Goal: Information Seeking & Learning: Learn about a topic

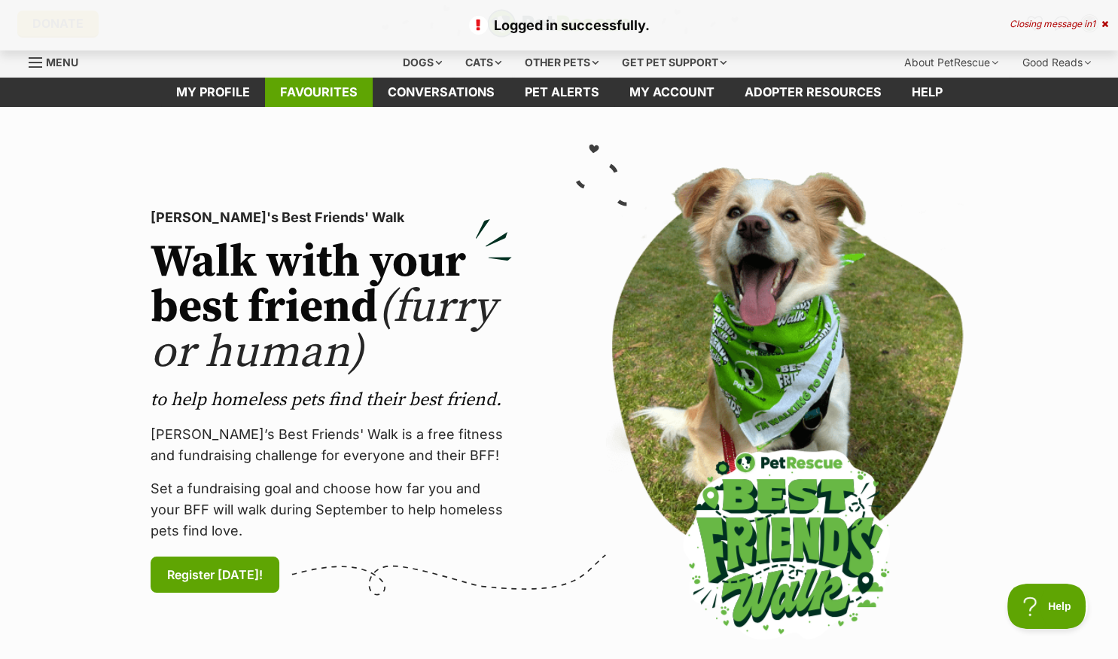
click at [321, 87] on link "Favourites" at bounding box center [319, 92] width 108 height 29
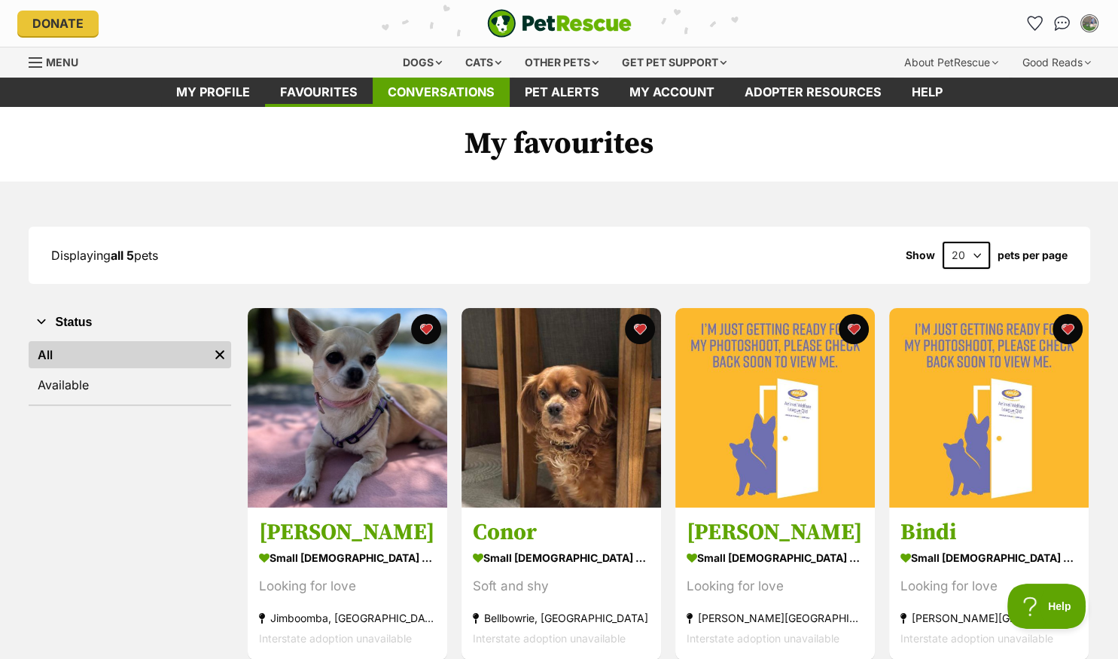
click at [473, 89] on link "Conversations" at bounding box center [441, 92] width 137 height 29
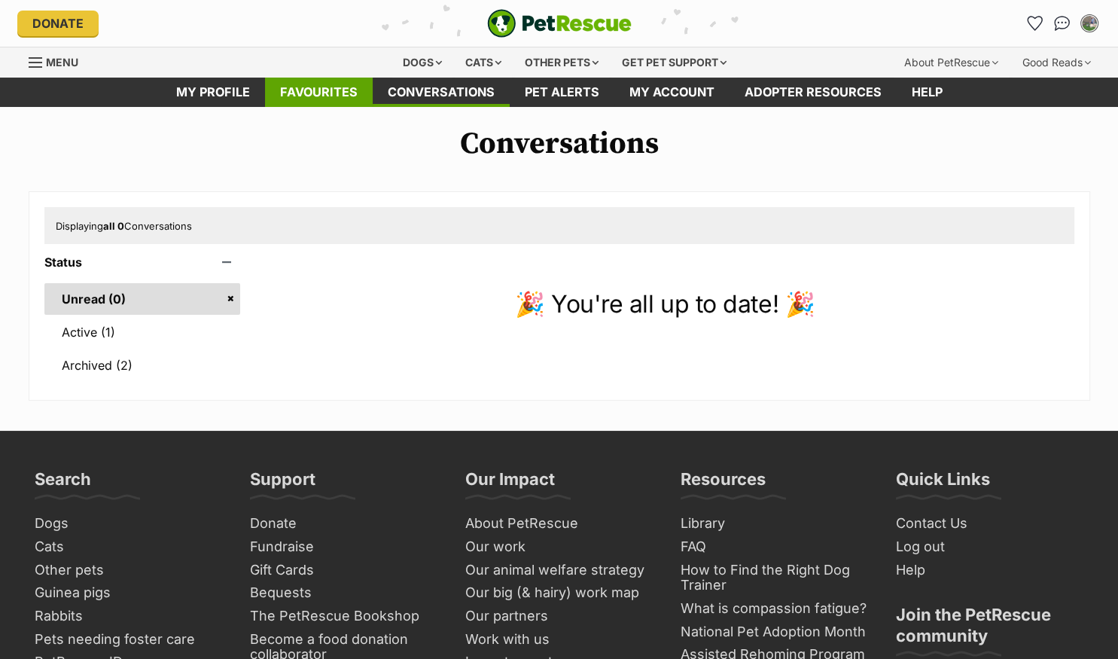
click at [298, 86] on link "Favourites" at bounding box center [319, 92] width 108 height 29
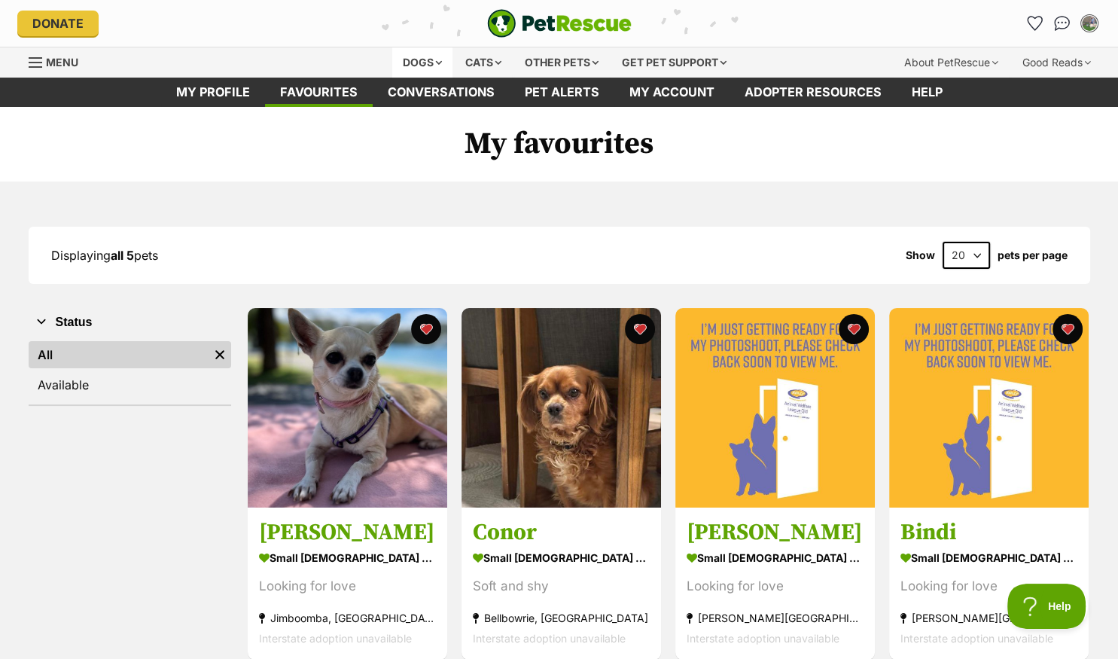
click at [411, 58] on div "Dogs" at bounding box center [422, 62] width 60 height 30
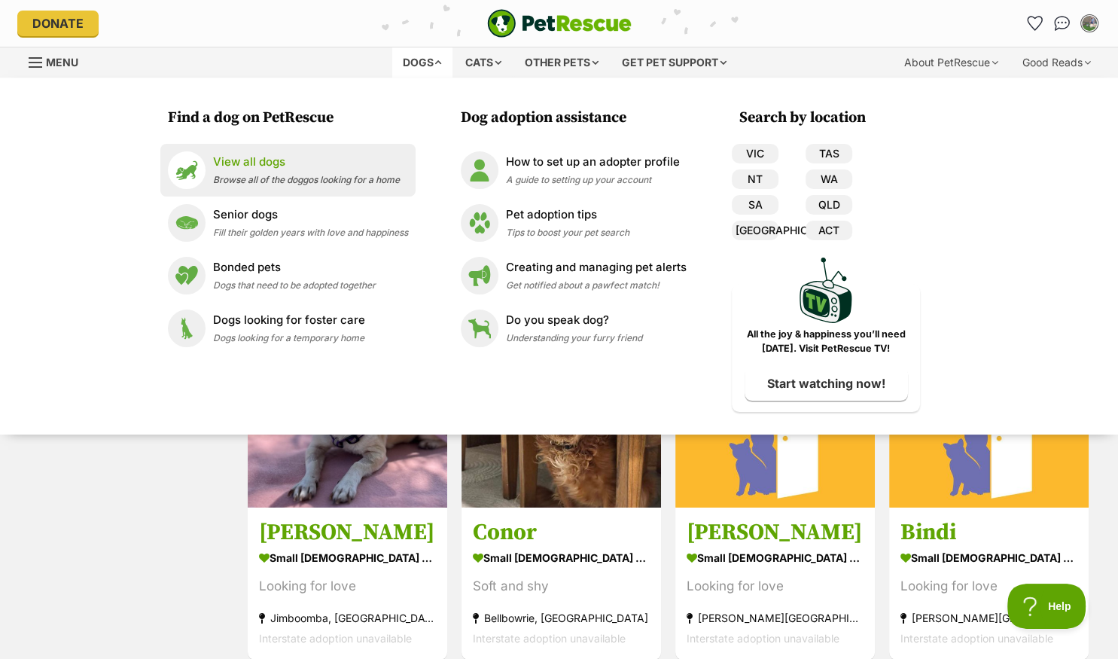
click at [282, 167] on p "View all dogs" at bounding box center [306, 162] width 187 height 17
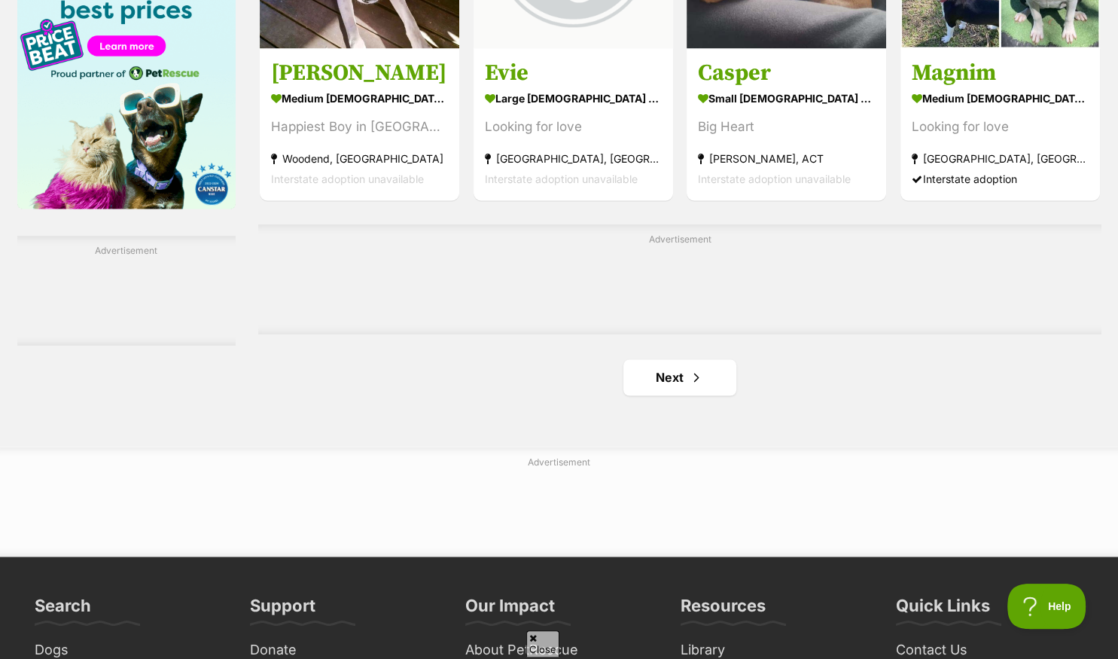
scroll to position [2463, 0]
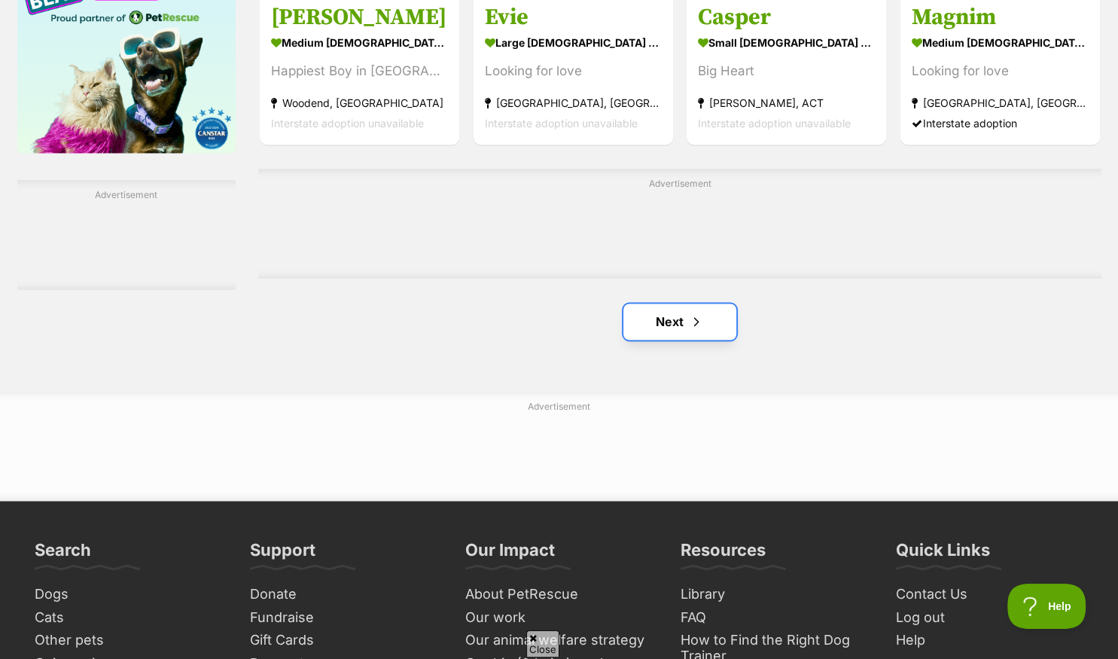
click at [654, 327] on link "Next" at bounding box center [679, 321] width 113 height 36
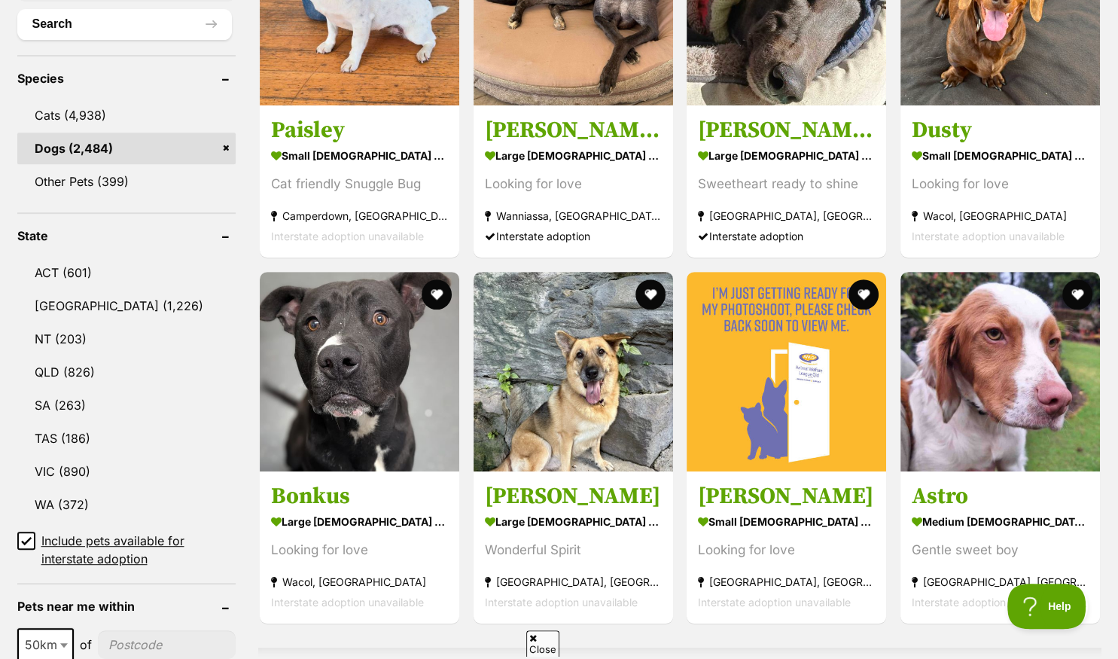
scroll to position [635, 0]
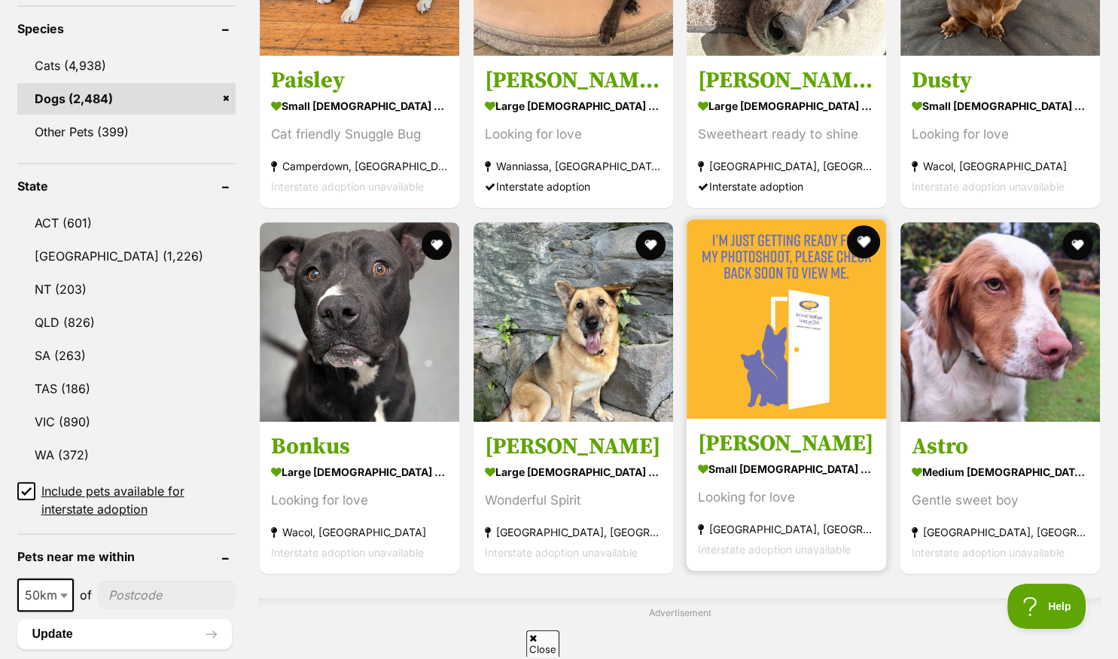
click at [857, 236] on button "favourite" at bounding box center [863, 241] width 33 height 33
click at [707, 382] on img at bounding box center [785, 318] width 199 height 199
click at [861, 237] on button "favourite" at bounding box center [863, 241] width 33 height 33
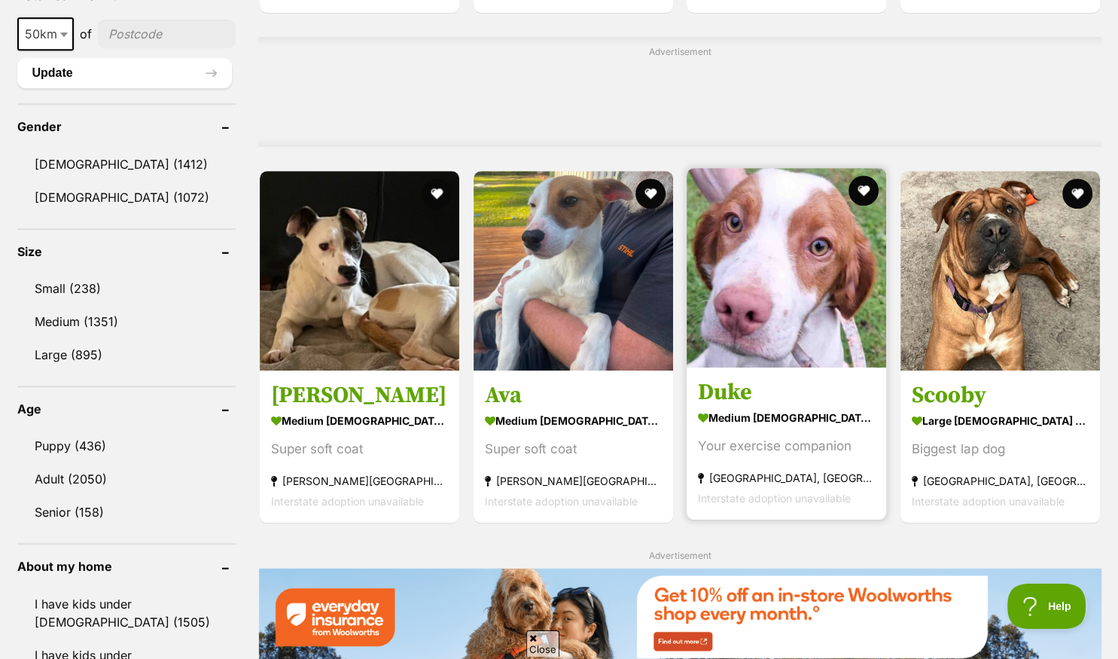
scroll to position [1192, 0]
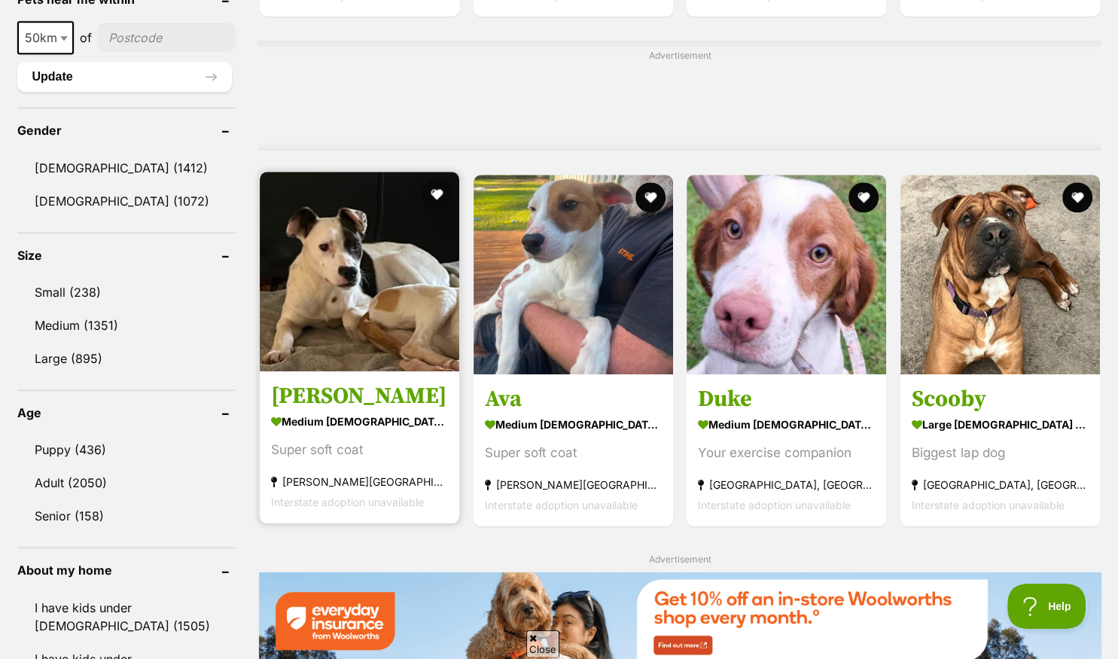
click at [315, 336] on img at bounding box center [359, 271] width 199 height 199
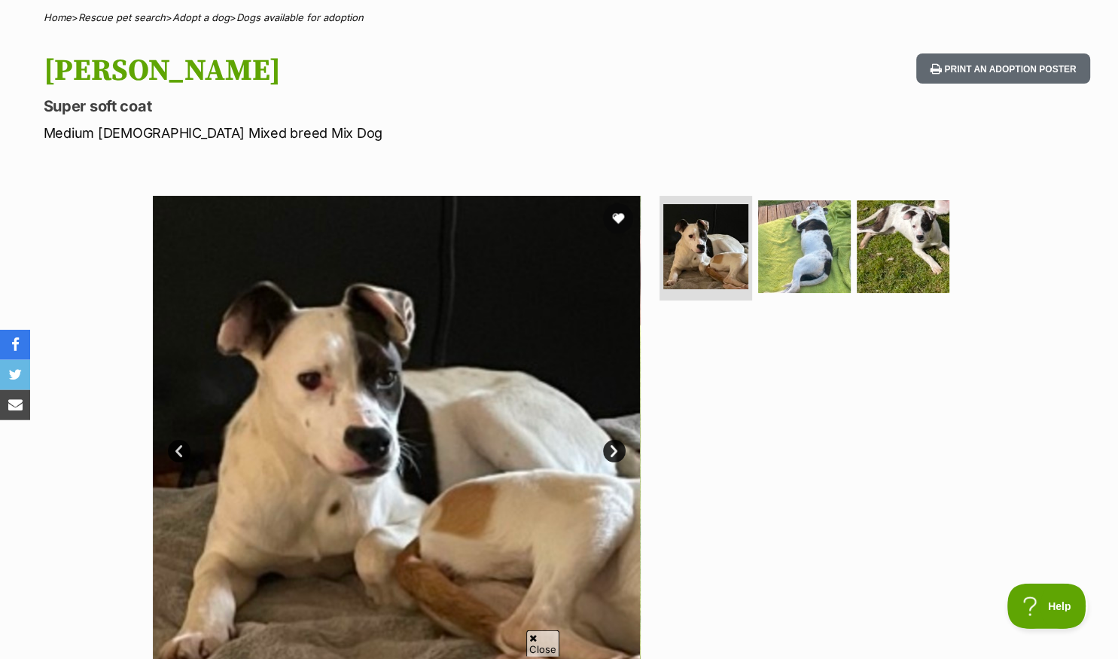
scroll to position [159, 0]
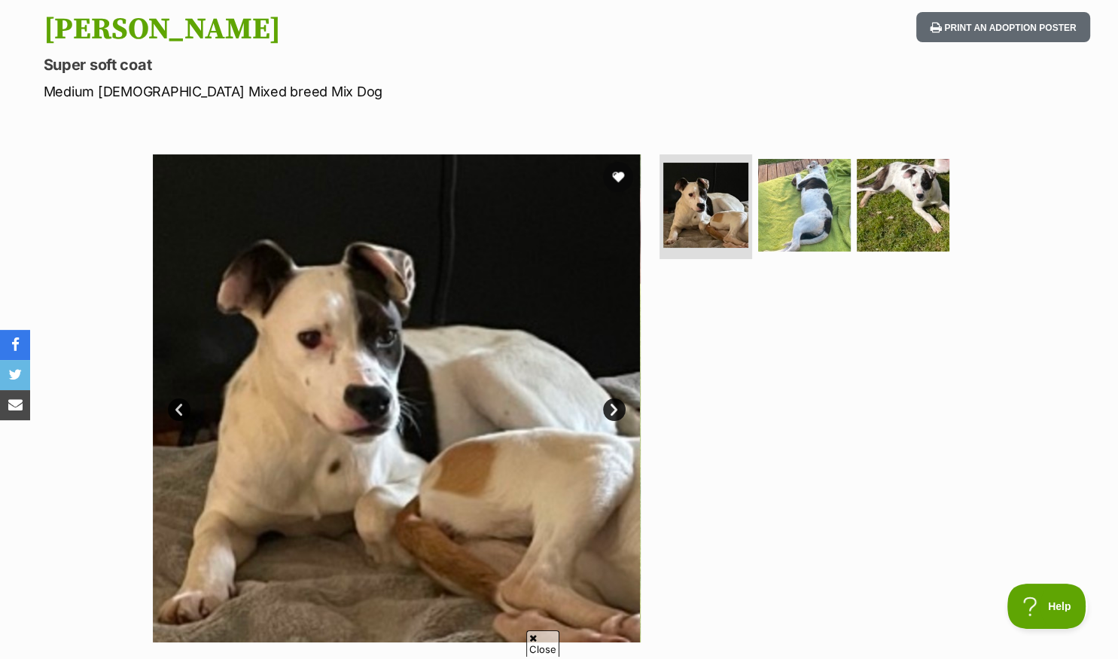
click at [612, 408] on link "Next" at bounding box center [614, 409] width 23 height 23
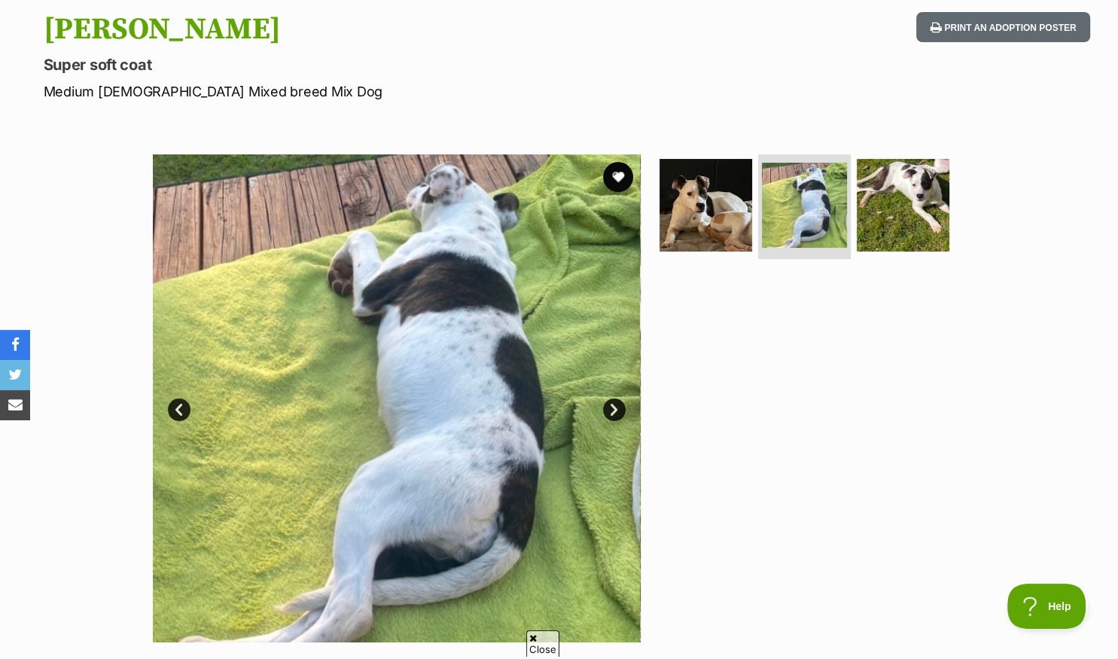
click at [612, 408] on link "Next" at bounding box center [614, 409] width 23 height 23
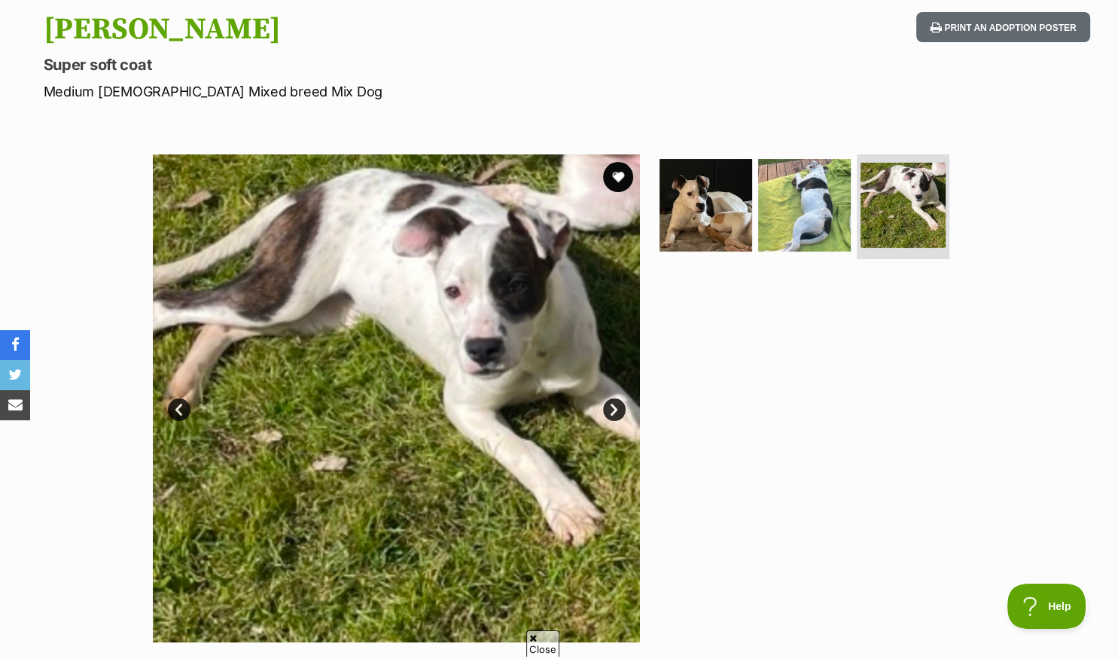
click at [612, 408] on link "Next" at bounding box center [614, 409] width 23 height 23
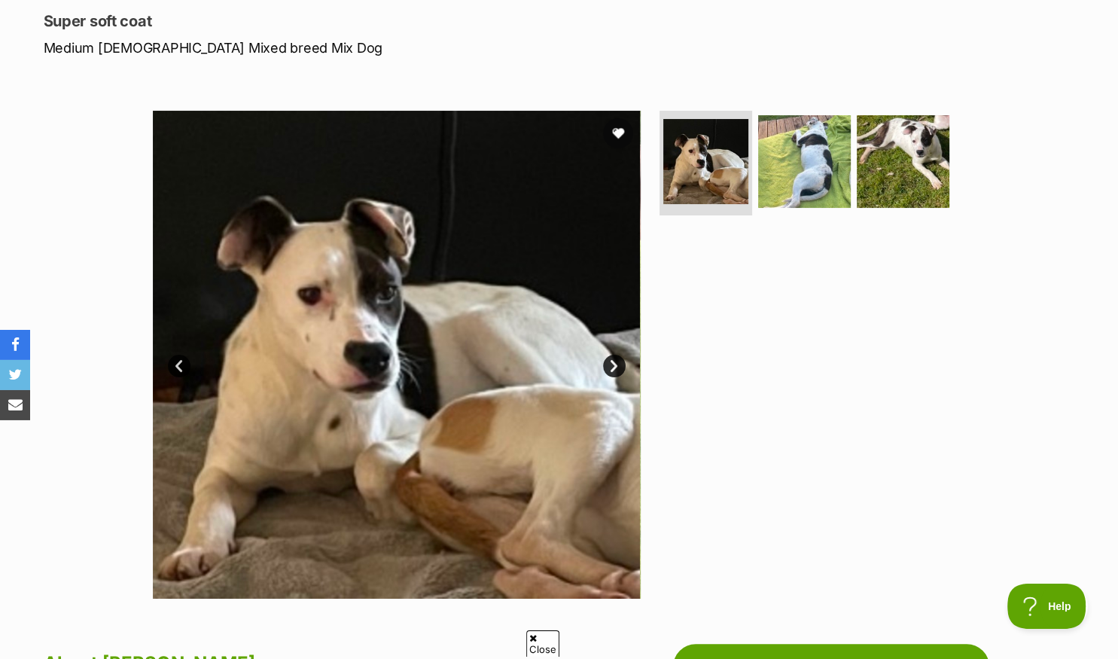
scroll to position [0, 0]
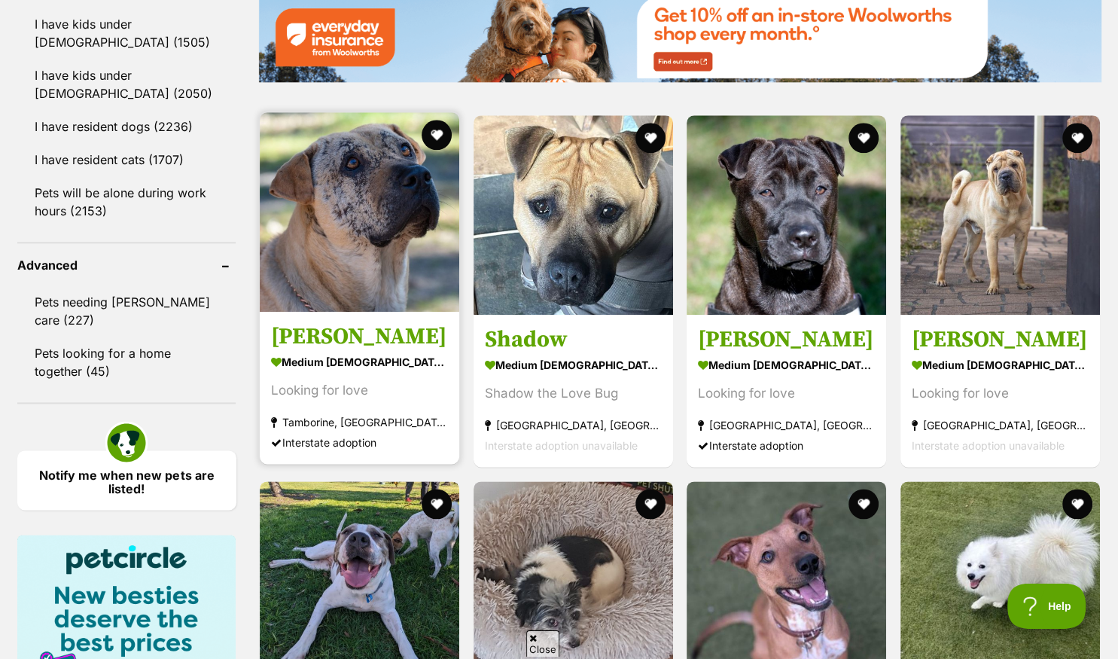
scroll to position [1827, 0]
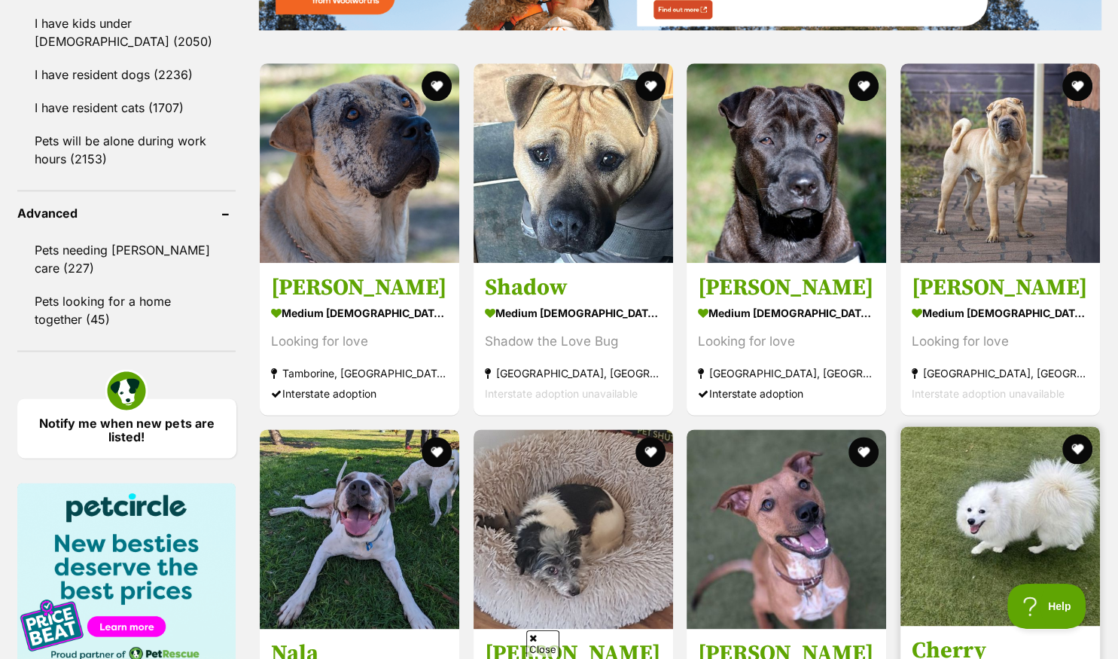
click at [1003, 426] on img at bounding box center [999, 525] width 199 height 199
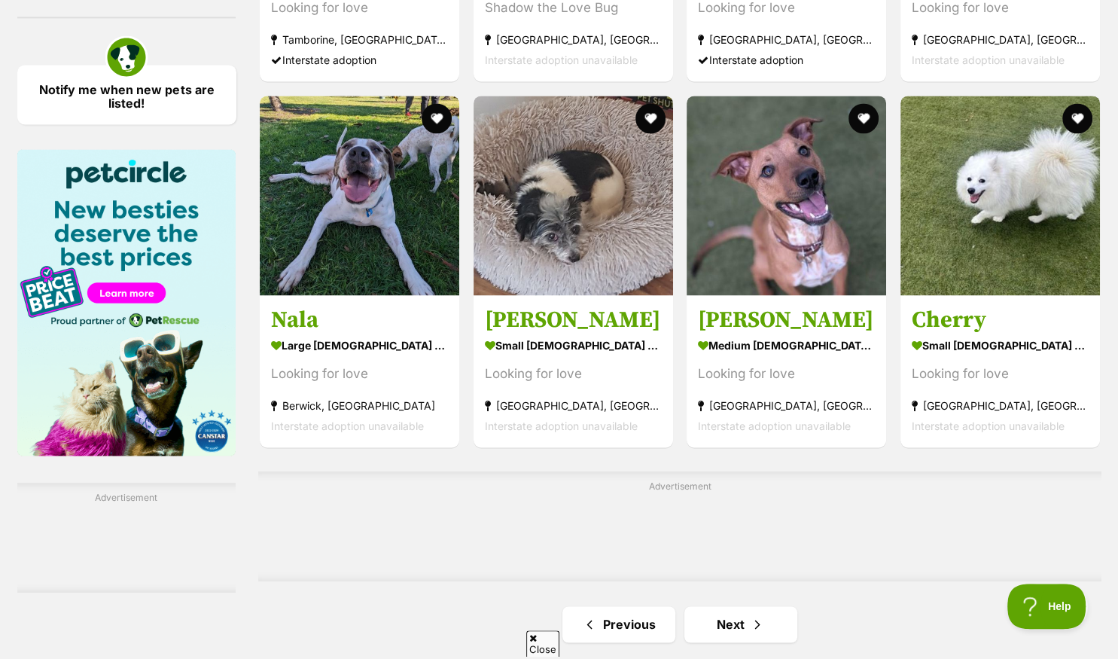
scroll to position [2225, 0]
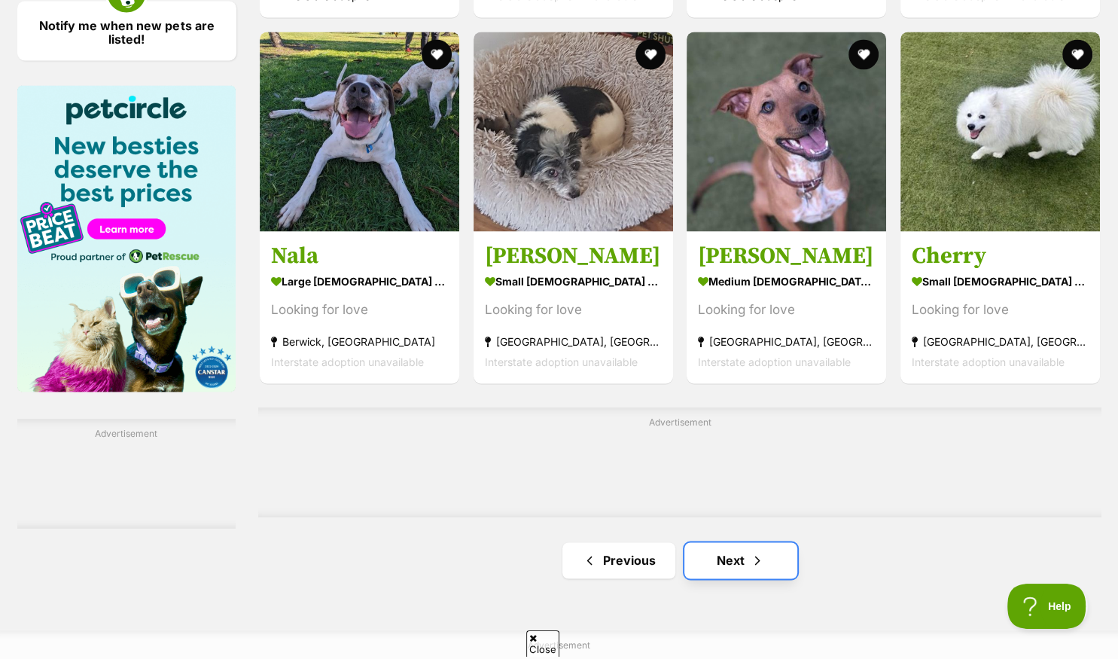
click at [735, 560] on link "Next" at bounding box center [740, 560] width 113 height 36
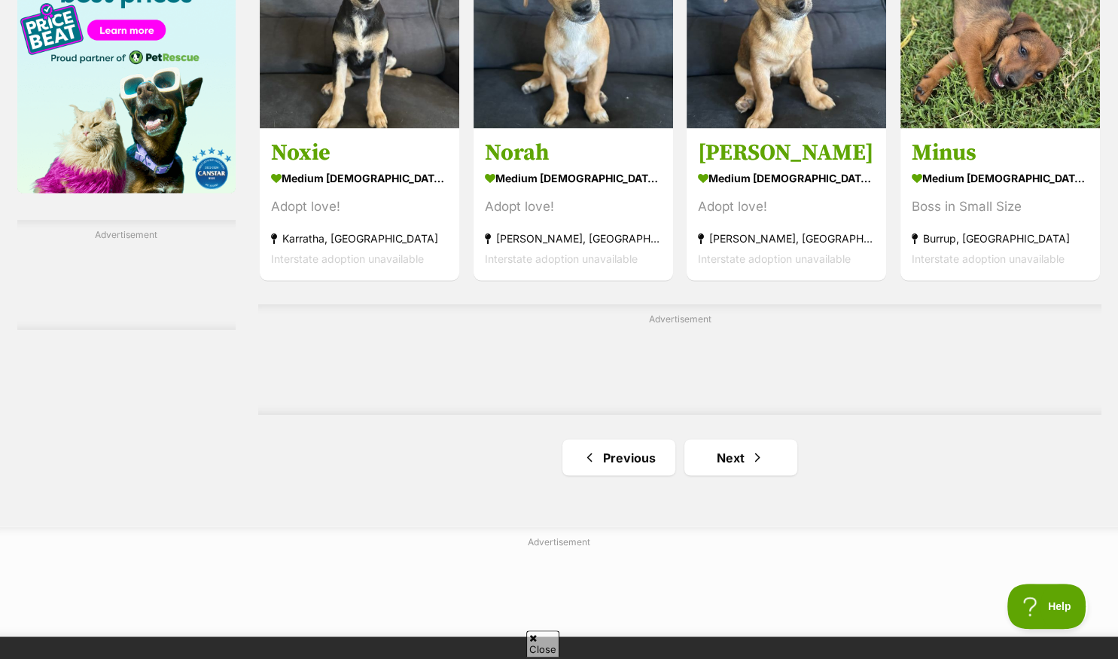
scroll to position [2463, 0]
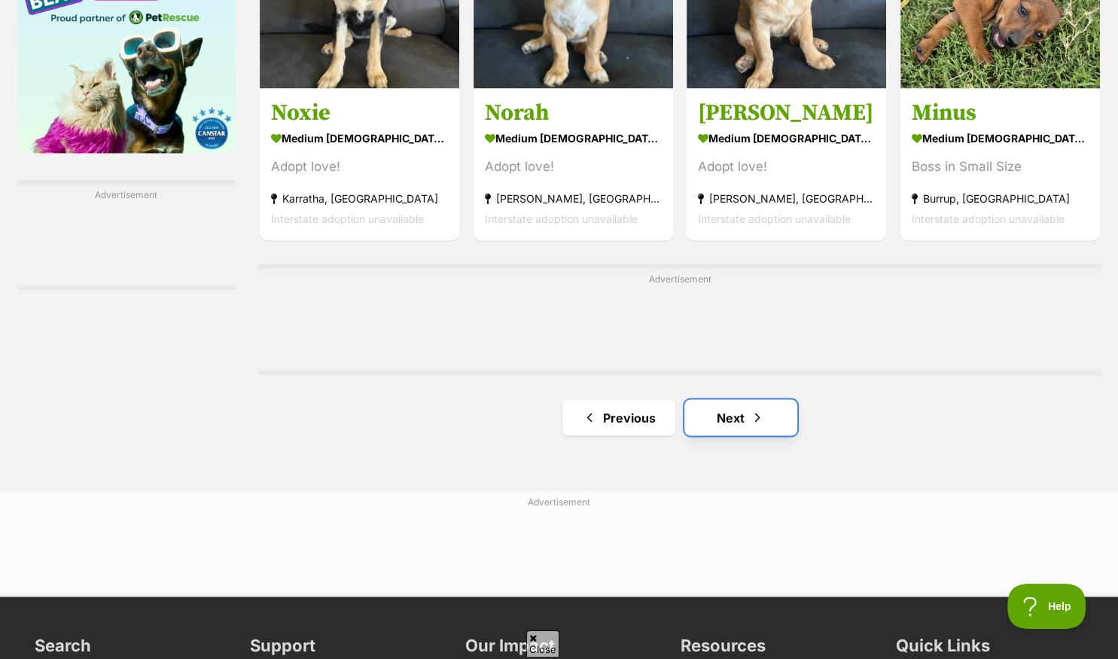
click at [739, 425] on link "Next" at bounding box center [740, 417] width 113 height 36
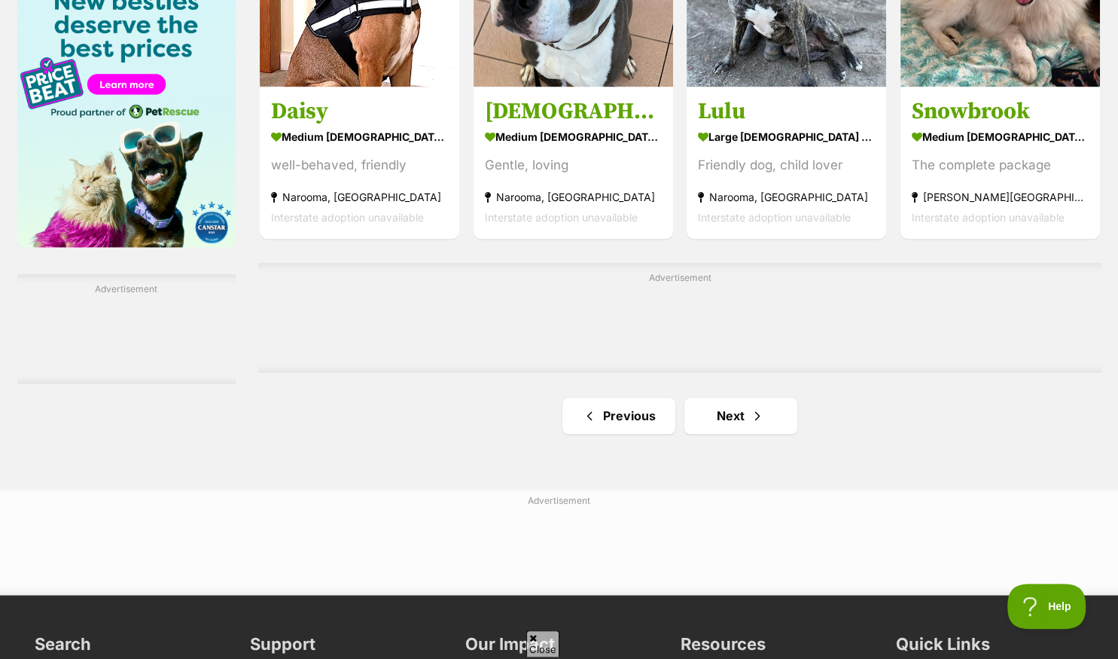
scroll to position [2384, 0]
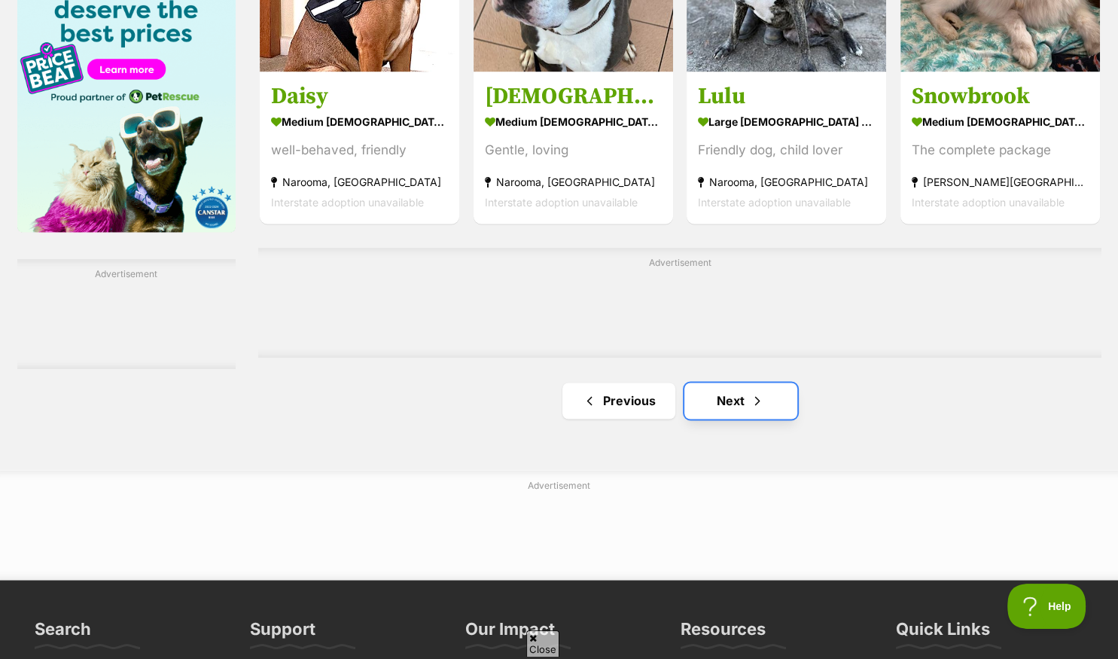
click at [739, 406] on link "Next" at bounding box center [740, 400] width 113 height 36
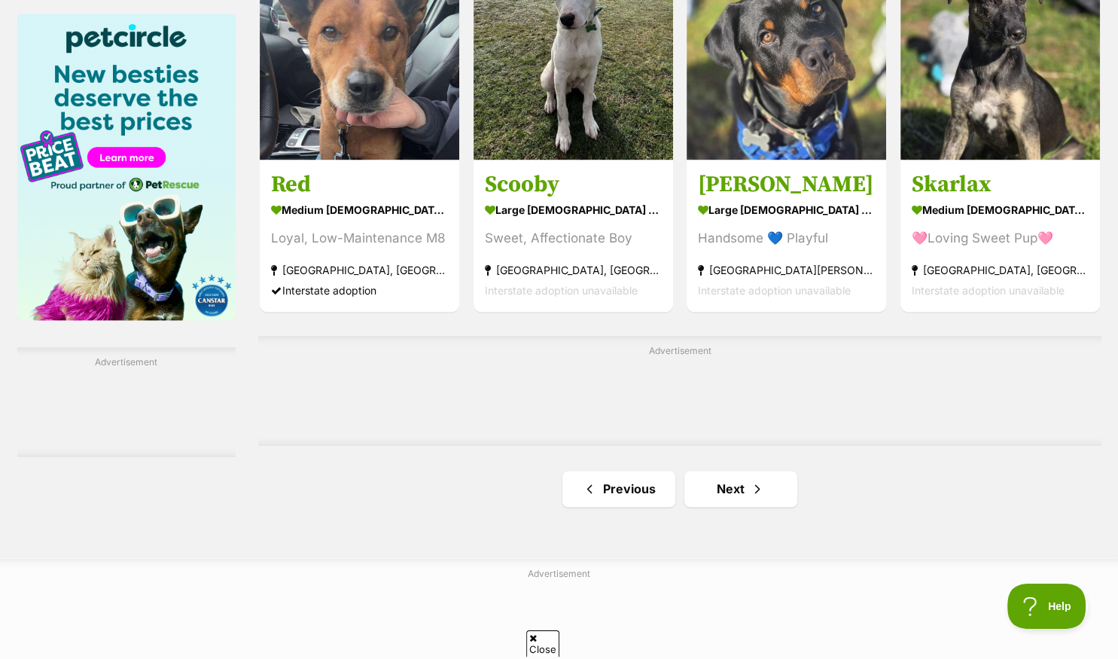
scroll to position [2305, 0]
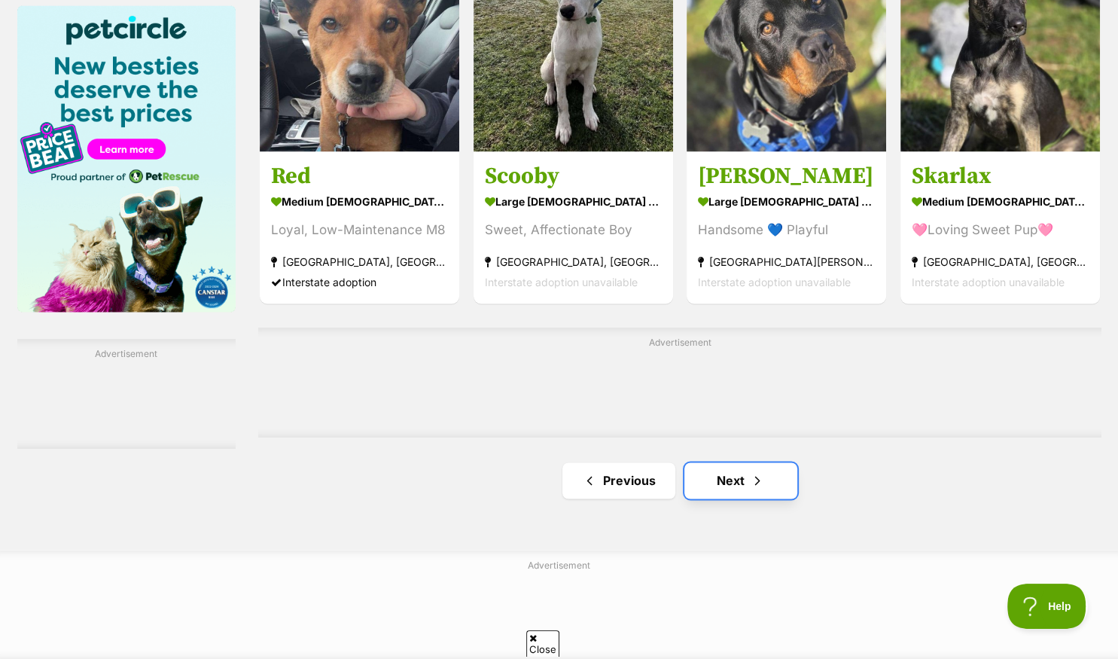
click at [721, 479] on link "Next" at bounding box center [740, 480] width 113 height 36
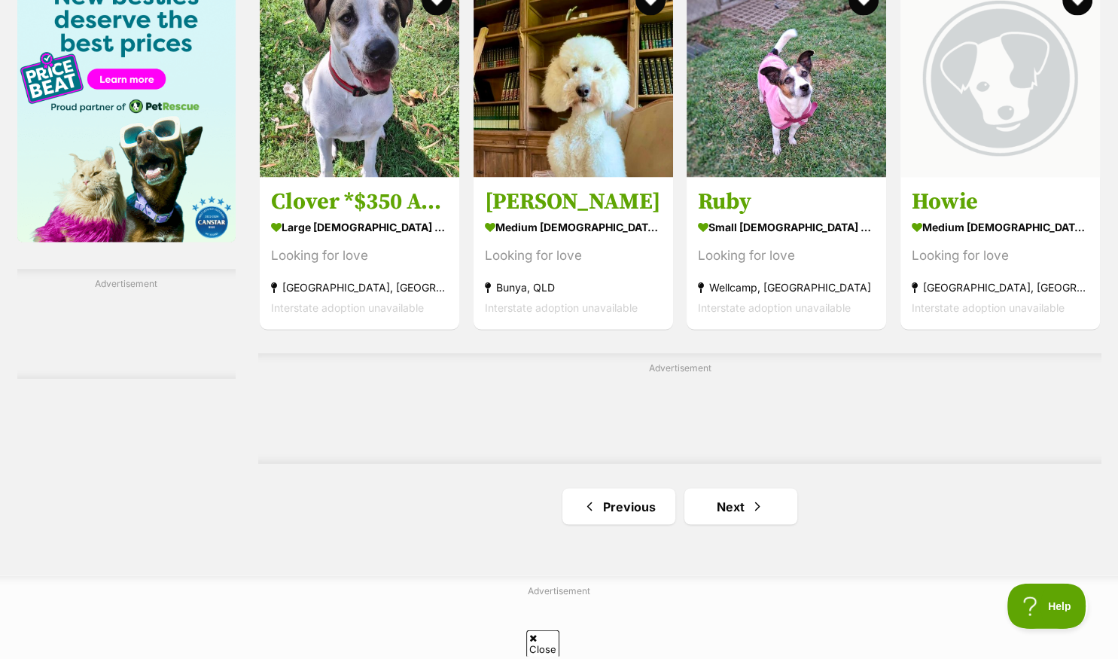
scroll to position [2384, 0]
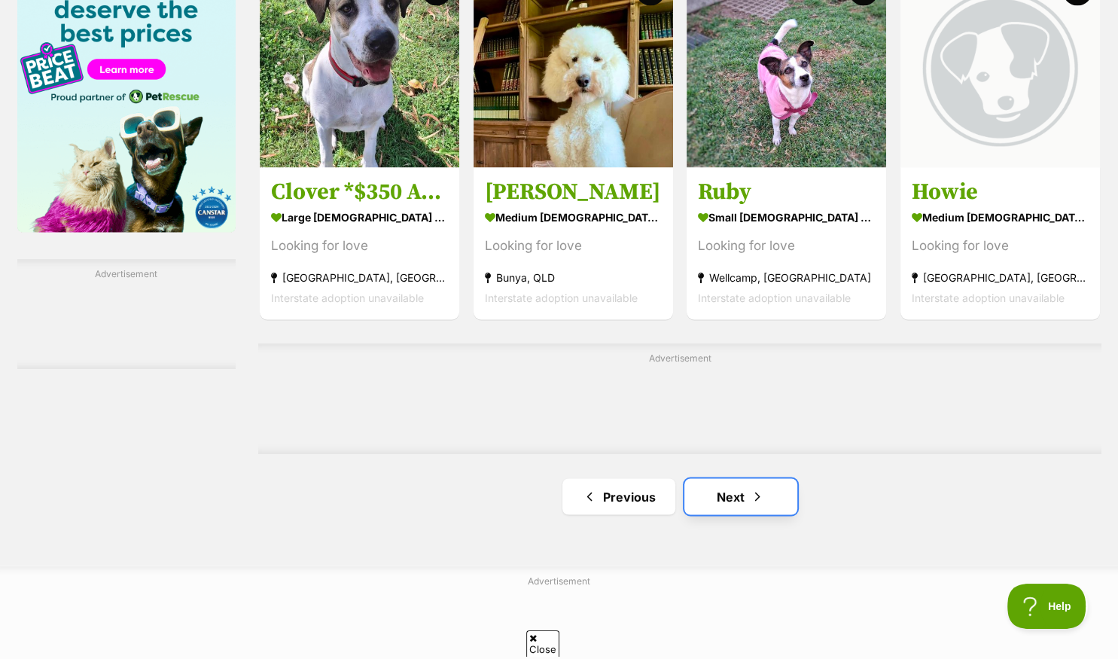
click at [722, 501] on link "Next" at bounding box center [740, 496] width 113 height 36
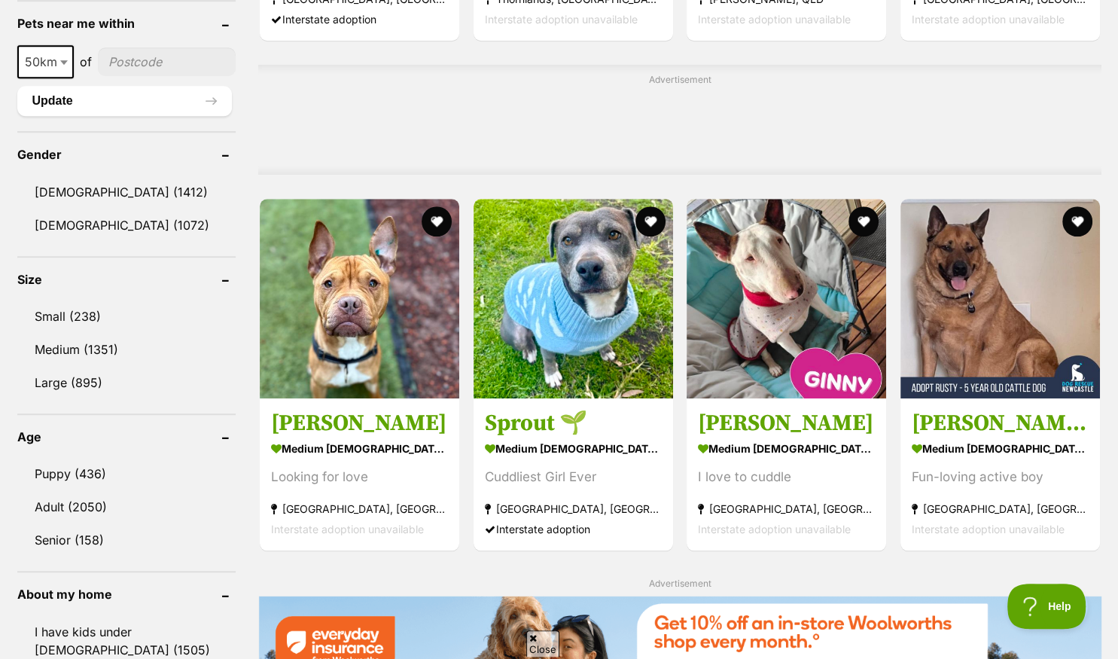
scroll to position [1192, 0]
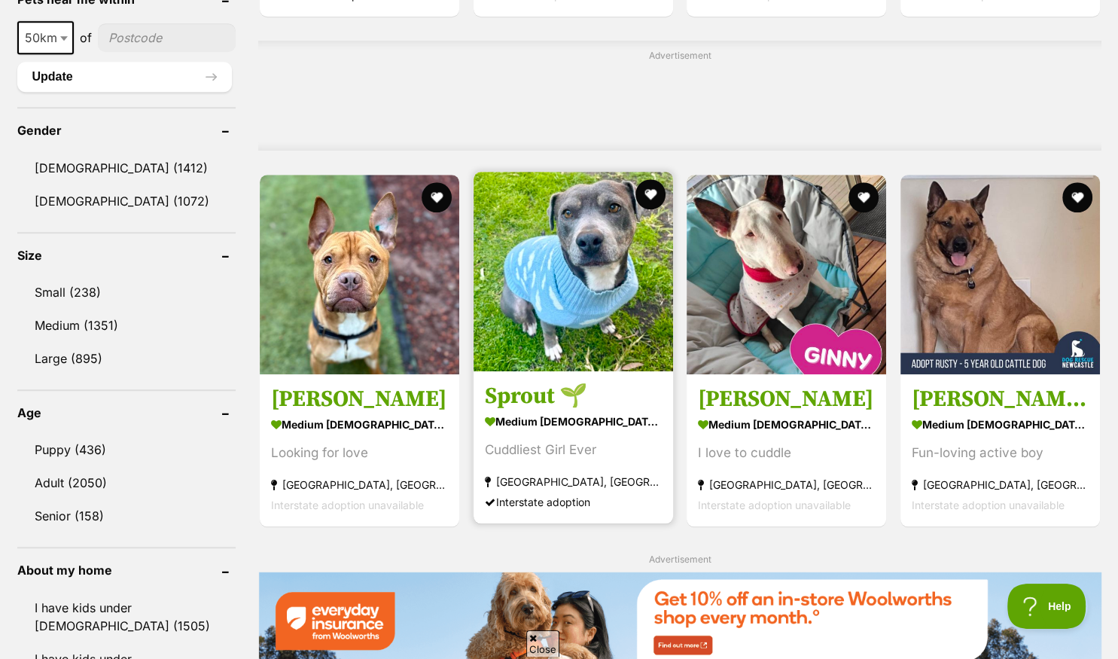
click at [562, 330] on img at bounding box center [572, 271] width 199 height 199
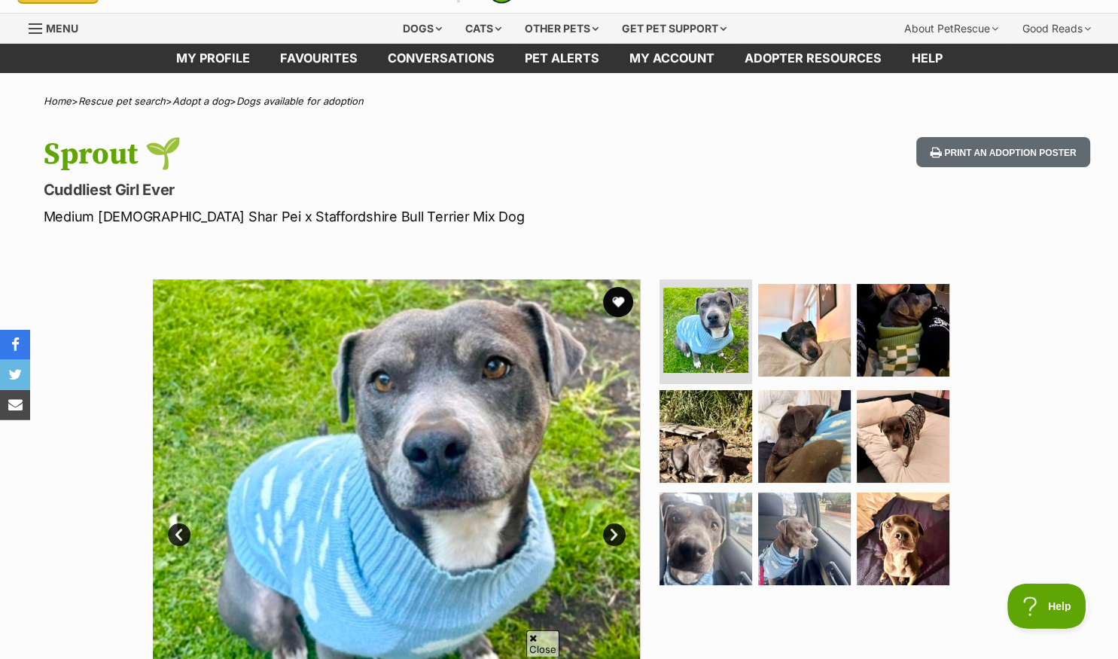
scroll to position [159, 0]
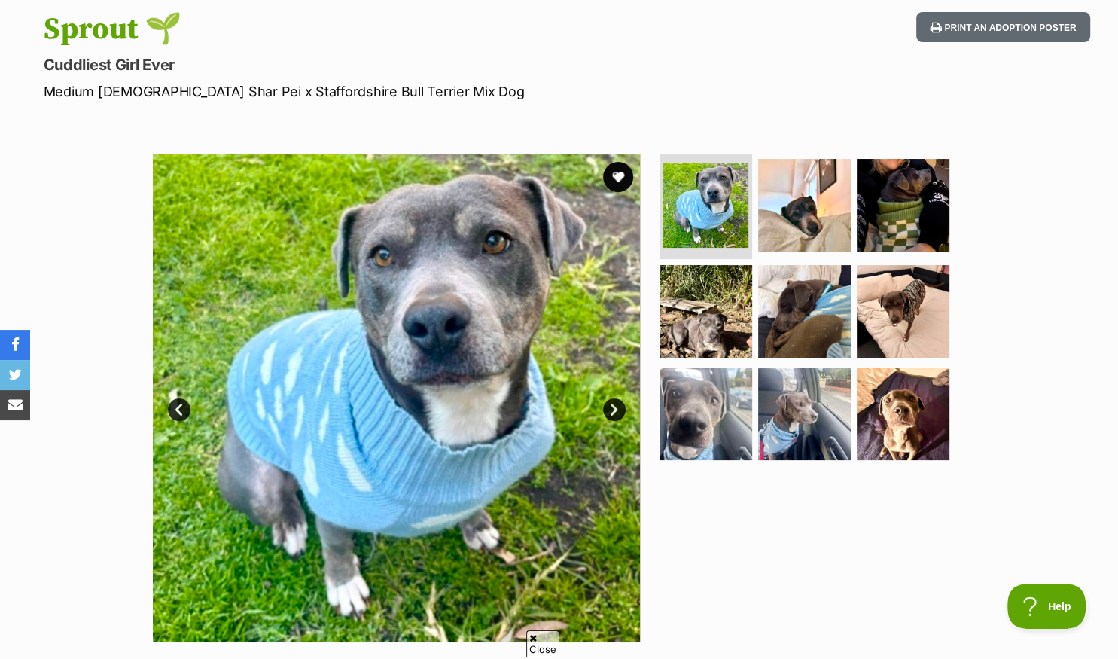
click at [610, 407] on link "Next" at bounding box center [614, 409] width 23 height 23
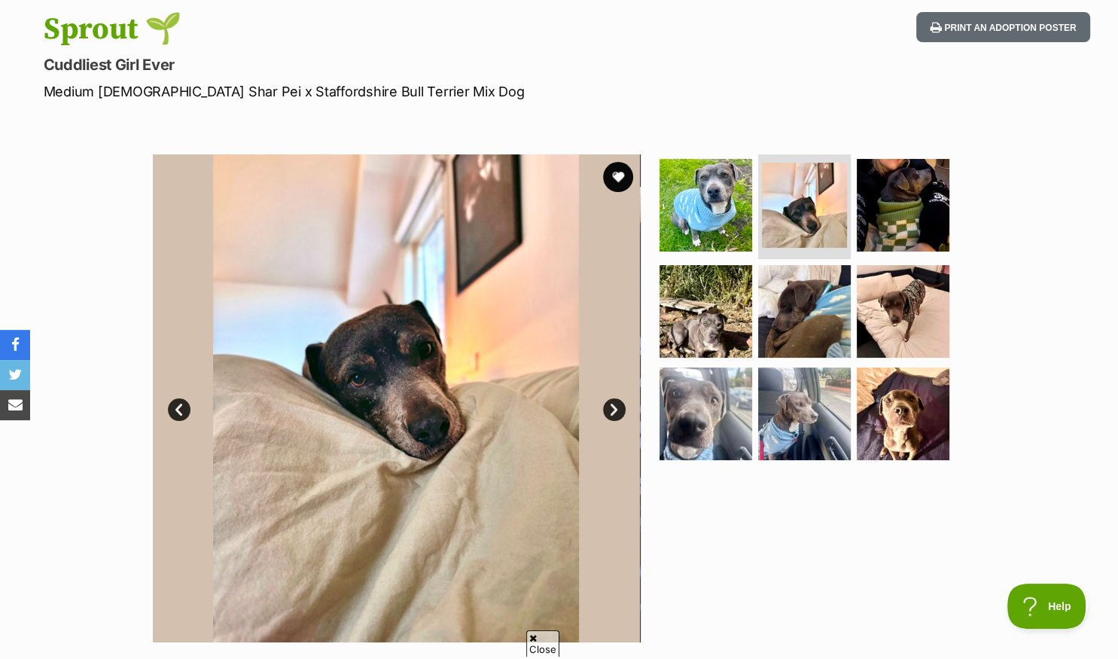
click at [610, 407] on link "Next" at bounding box center [614, 409] width 23 height 23
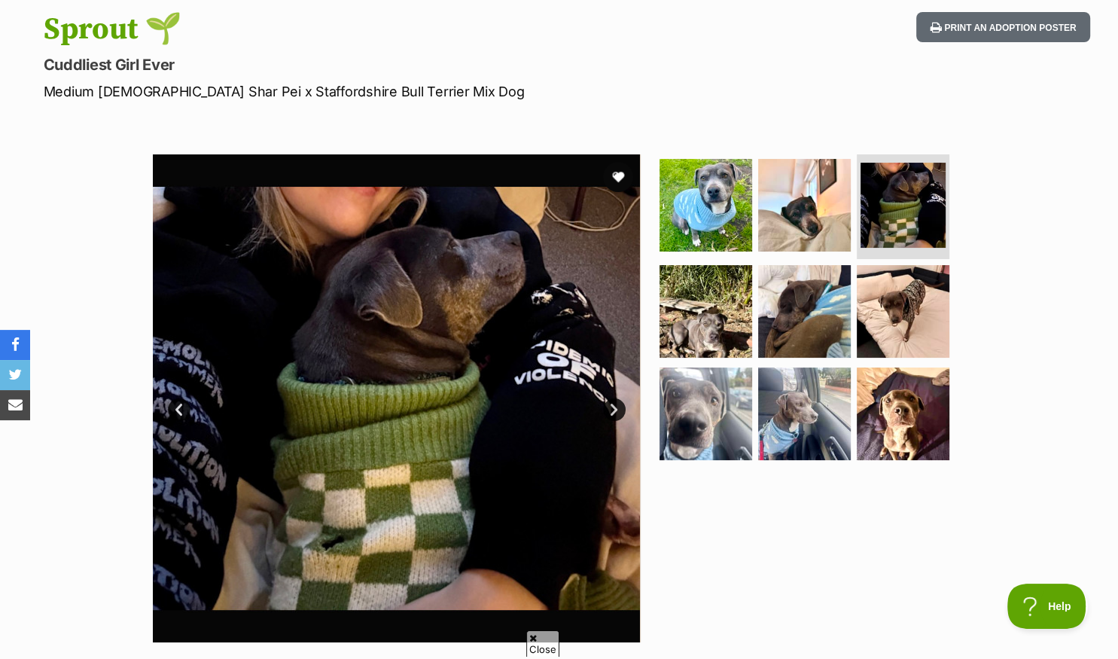
click at [610, 407] on link "Next" at bounding box center [614, 409] width 23 height 23
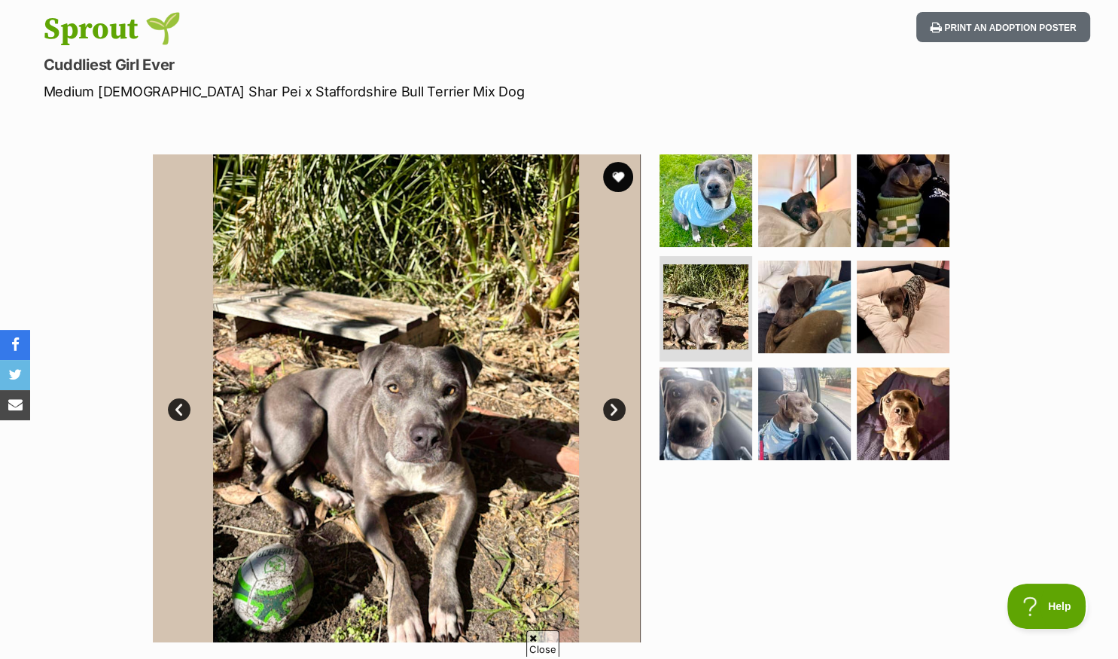
click at [610, 407] on link "Next" at bounding box center [614, 409] width 23 height 23
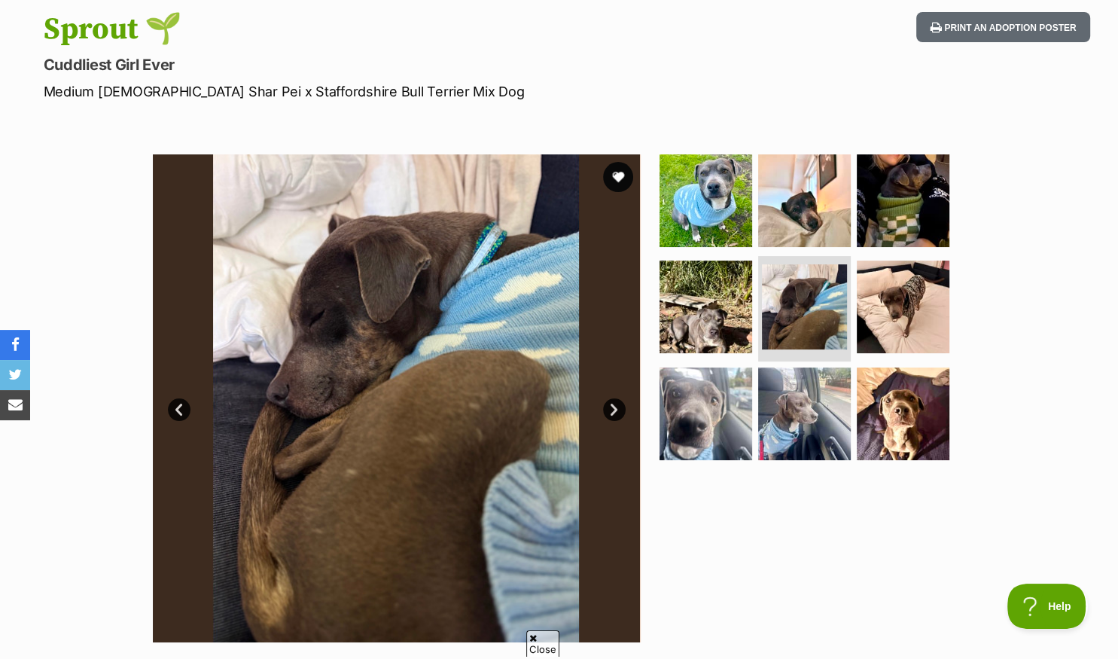
click at [610, 407] on link "Next" at bounding box center [614, 409] width 23 height 23
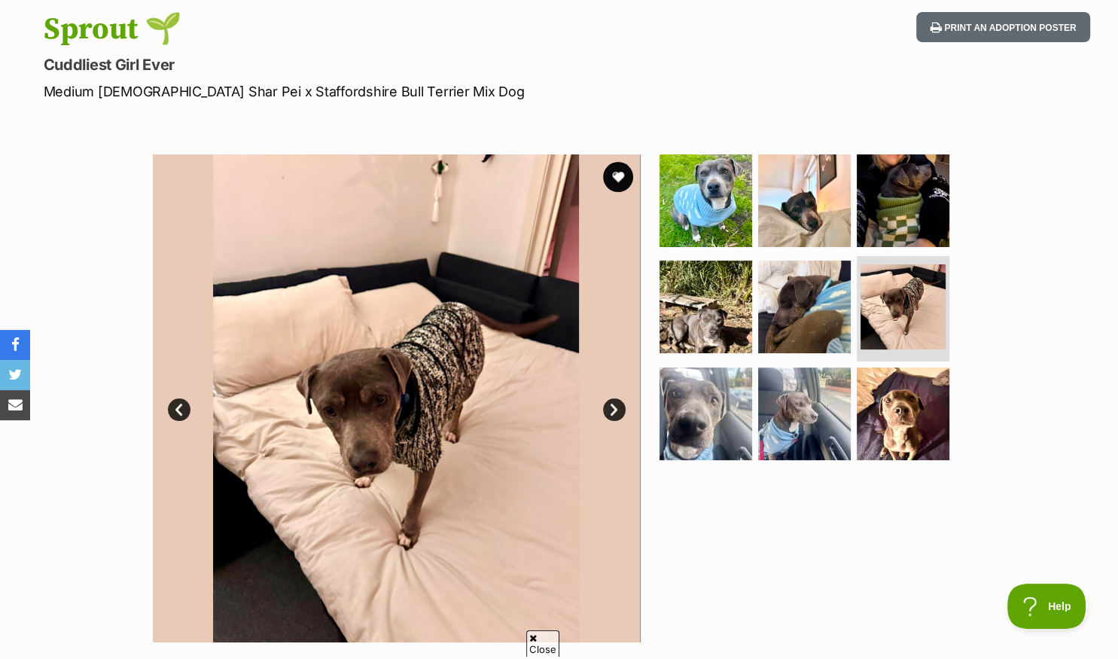
click at [610, 407] on link "Next" at bounding box center [614, 409] width 23 height 23
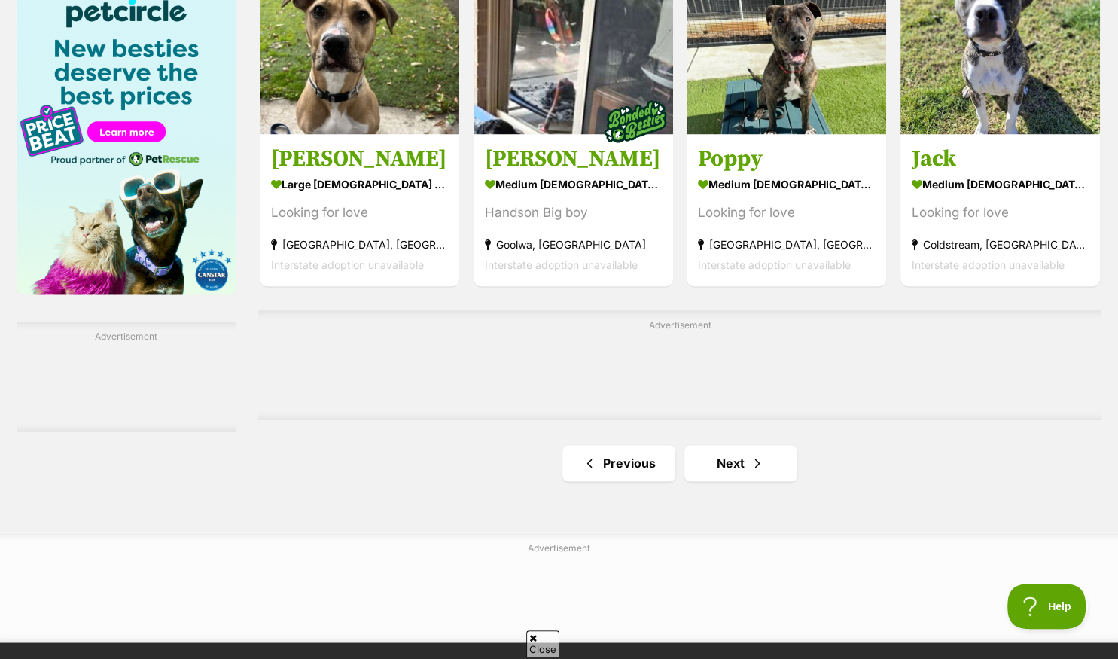
scroll to position [2384, 0]
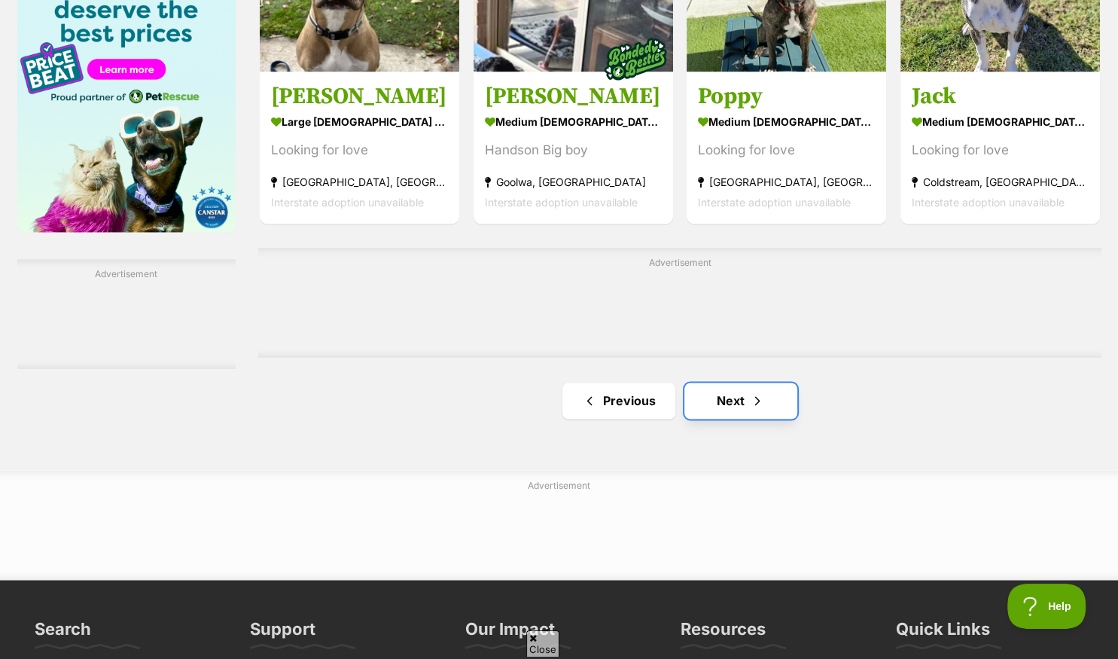
click at [730, 408] on link "Next" at bounding box center [740, 400] width 113 height 36
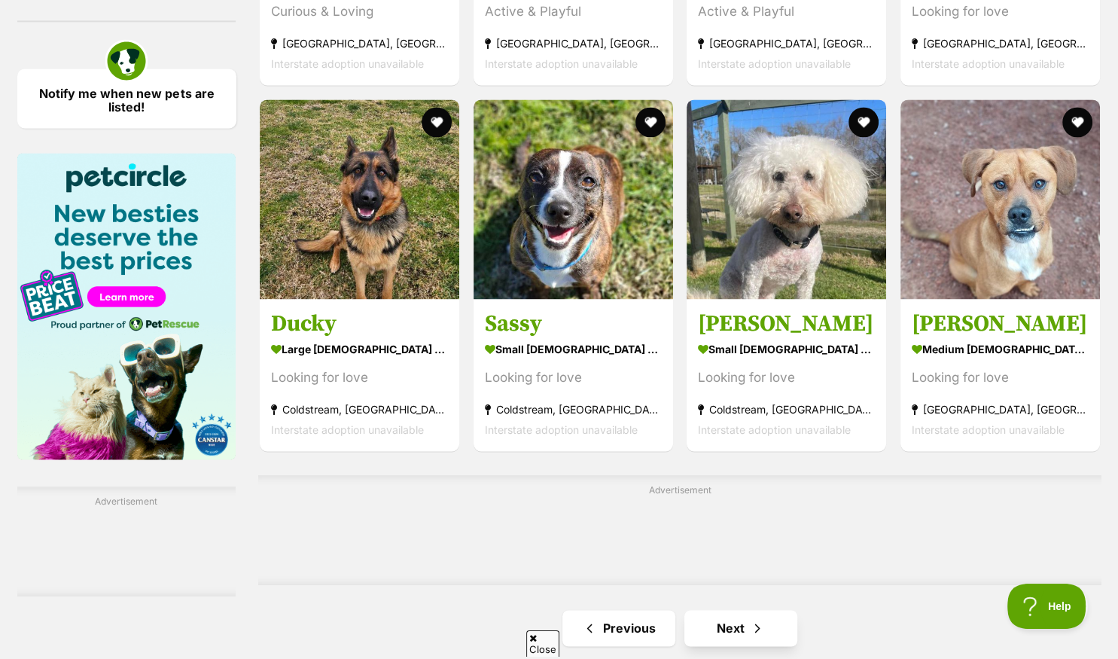
scroll to position [2463, 0]
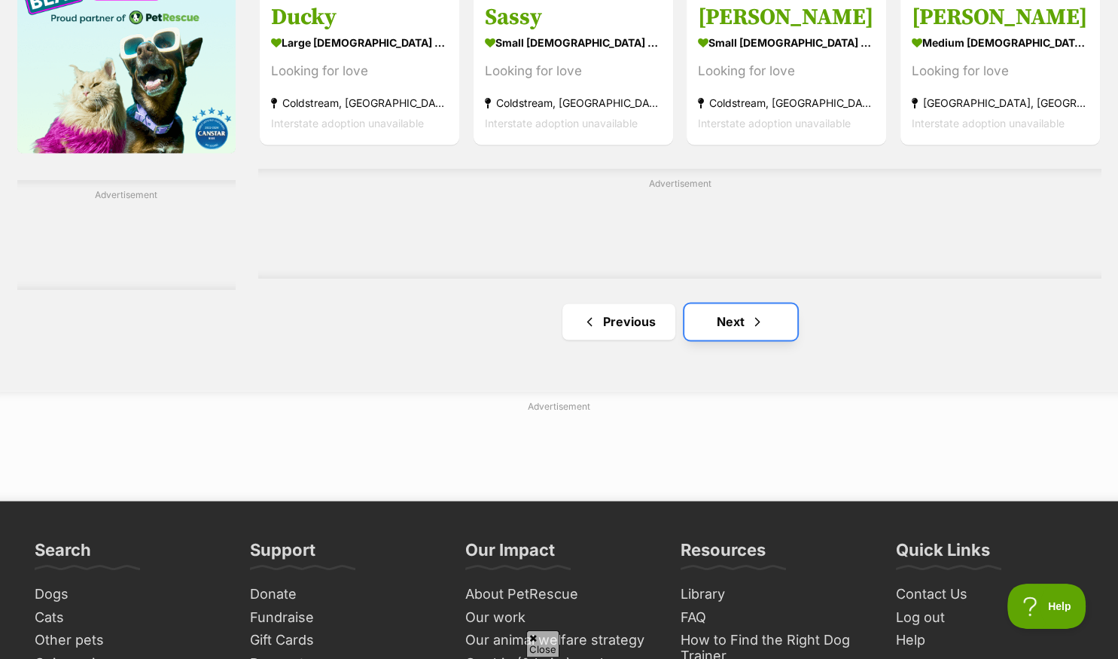
click at [714, 318] on link "Next" at bounding box center [740, 321] width 113 height 36
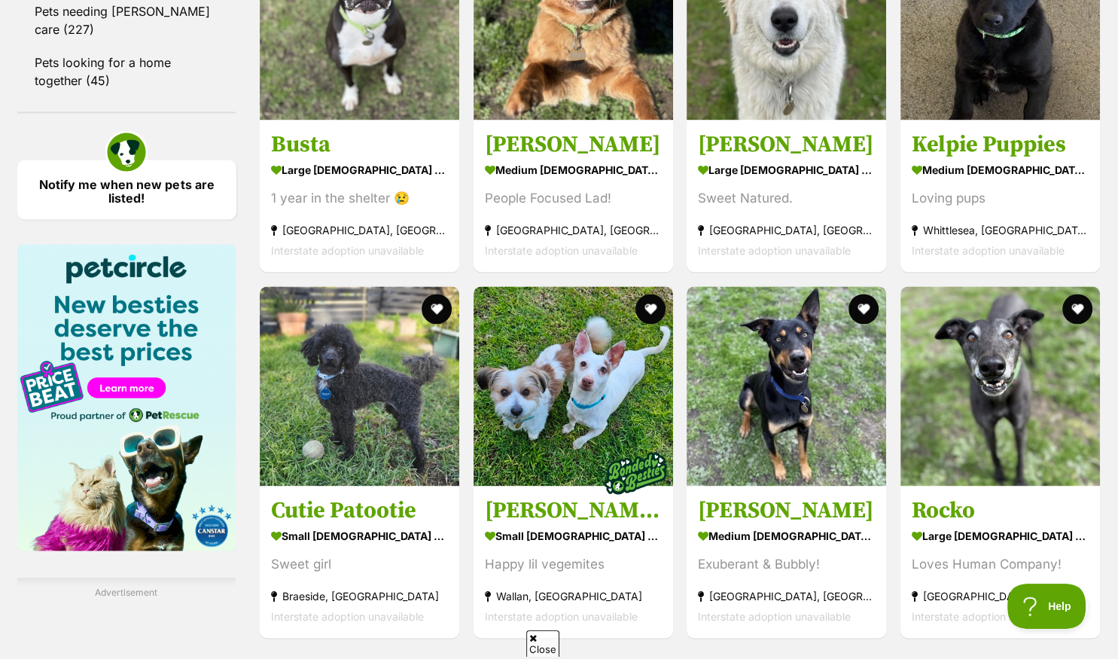
scroll to position [2305, 0]
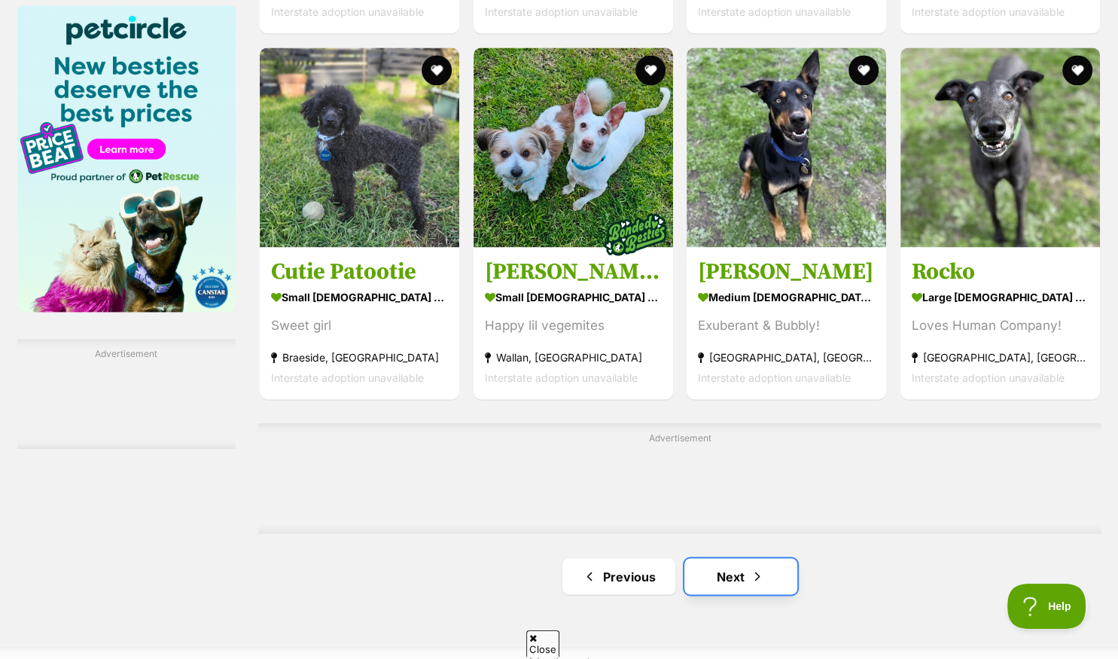
click at [718, 574] on link "Next" at bounding box center [740, 576] width 113 height 36
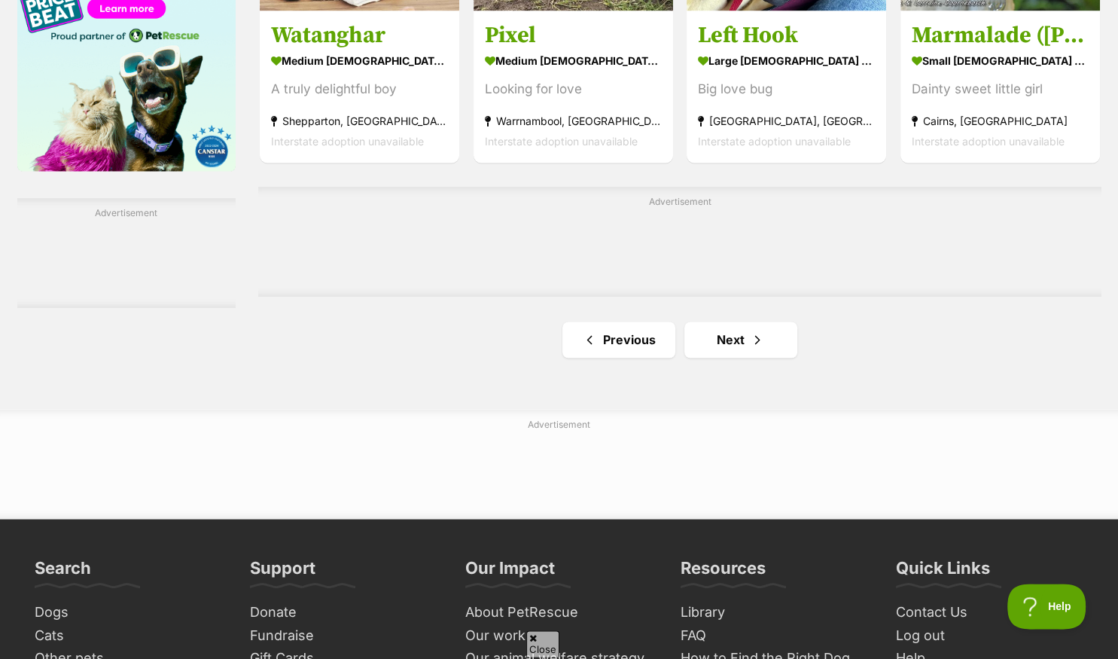
scroll to position [2463, 0]
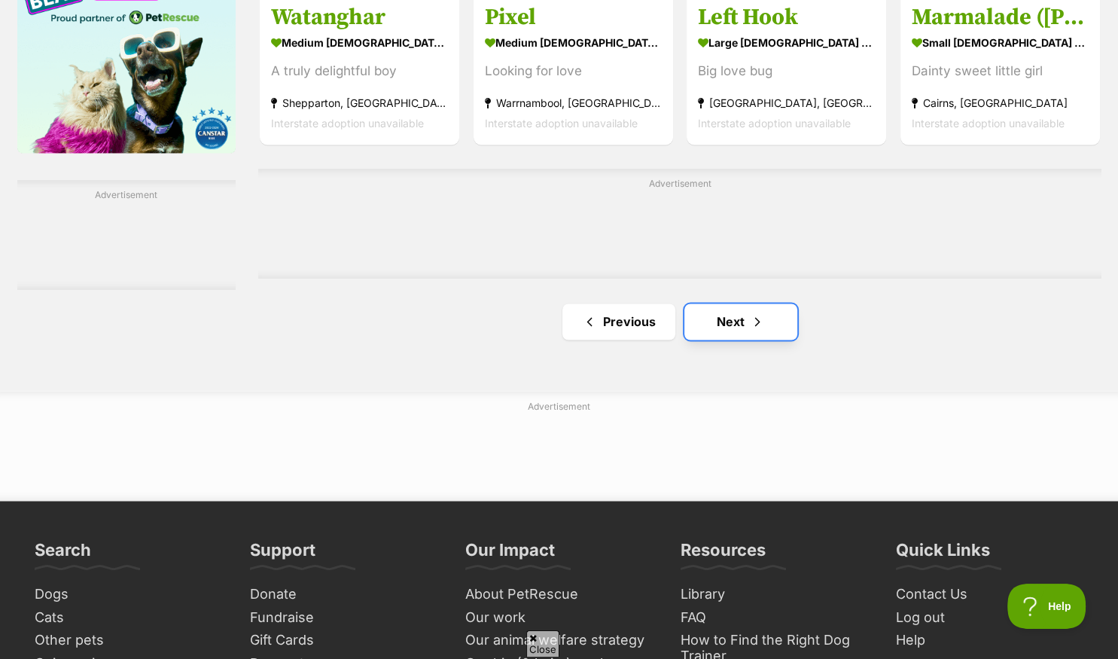
click at [729, 329] on link "Next" at bounding box center [740, 321] width 113 height 36
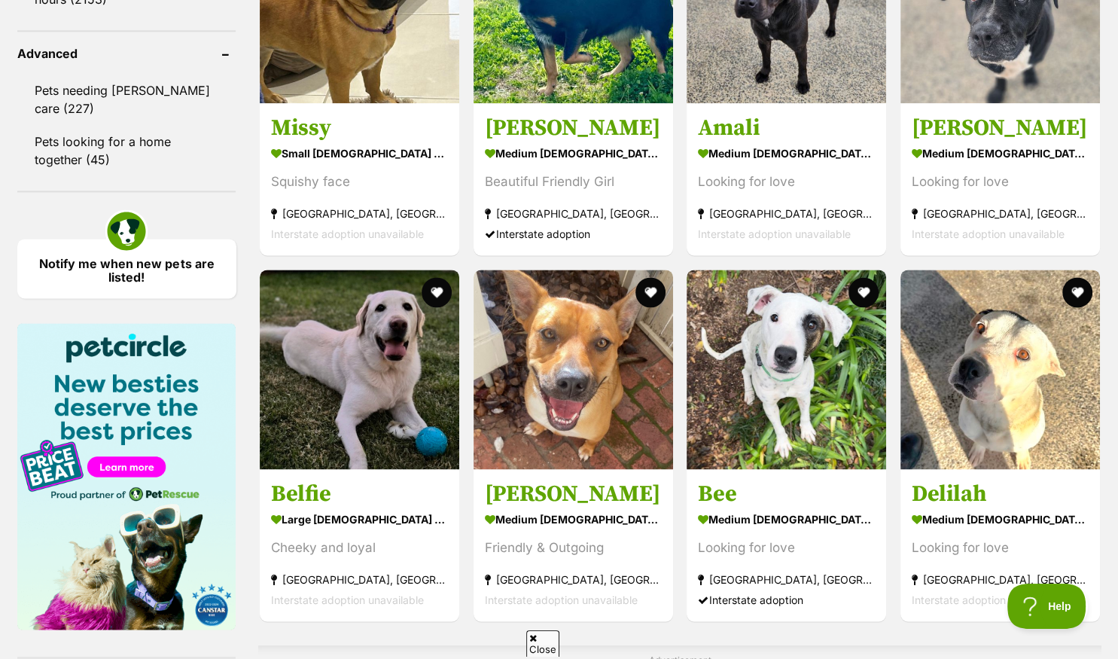
scroll to position [2225, 0]
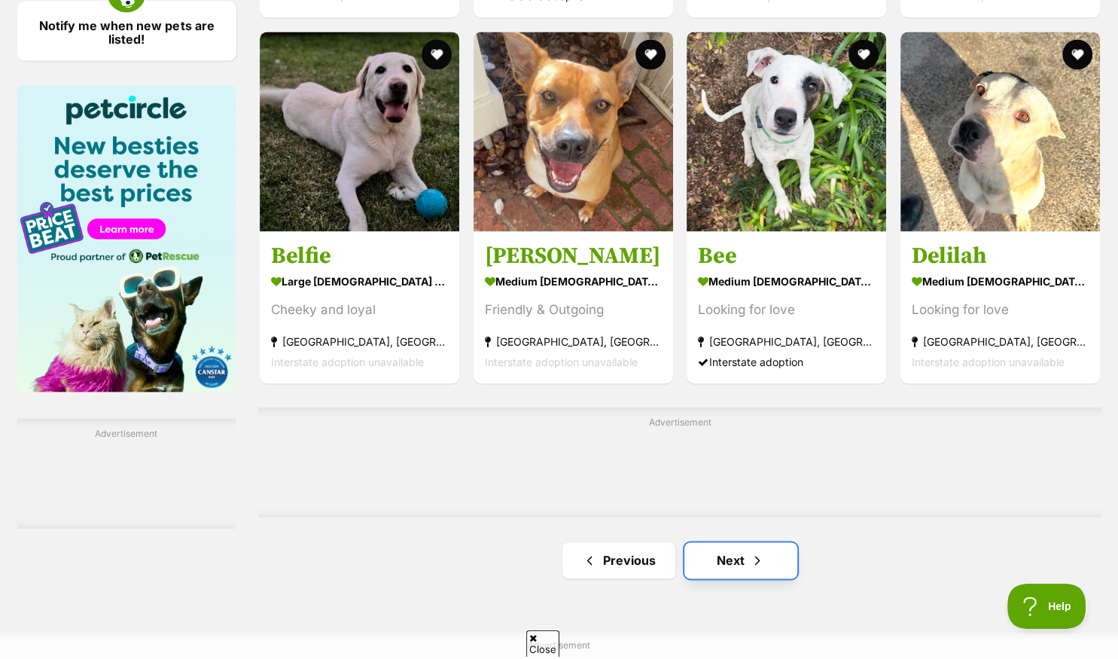
click at [726, 564] on link "Next" at bounding box center [740, 560] width 113 height 36
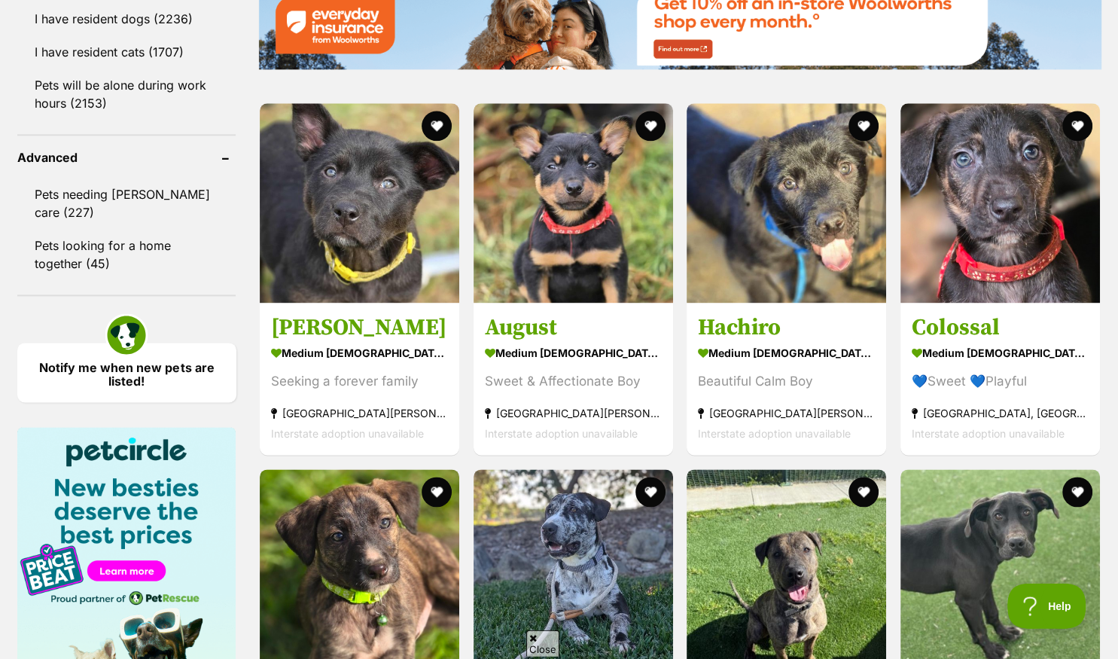
scroll to position [2543, 0]
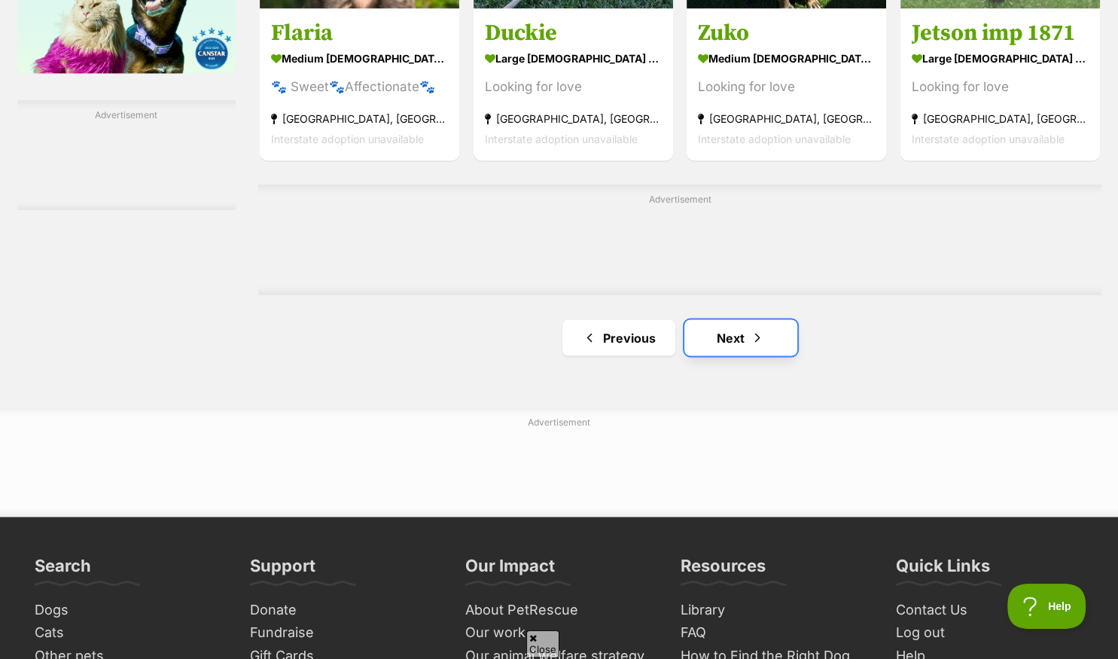
click at [726, 345] on link "Next" at bounding box center [740, 337] width 113 height 36
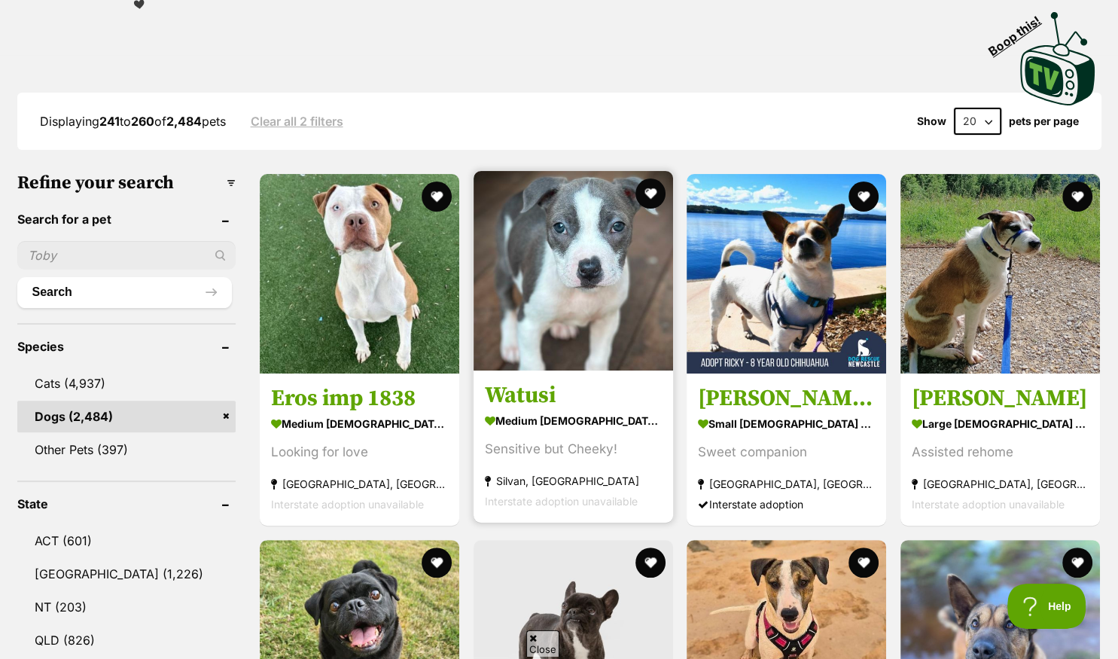
click at [582, 341] on img at bounding box center [572, 270] width 199 height 199
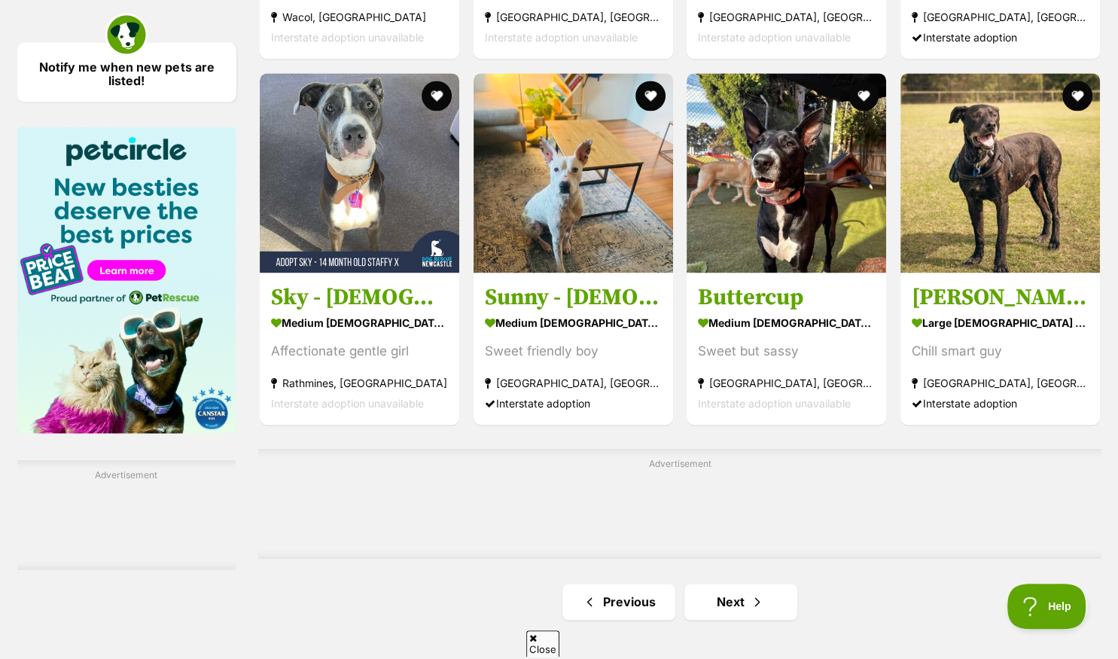
scroll to position [2305, 0]
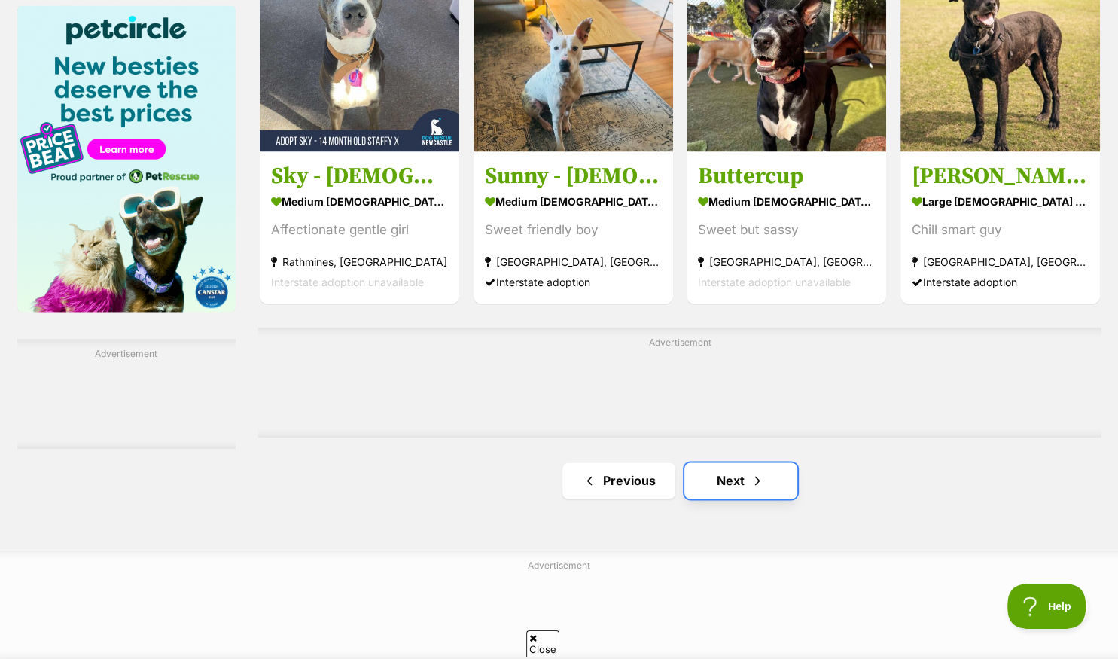
click at [727, 486] on link "Next" at bounding box center [740, 480] width 113 height 36
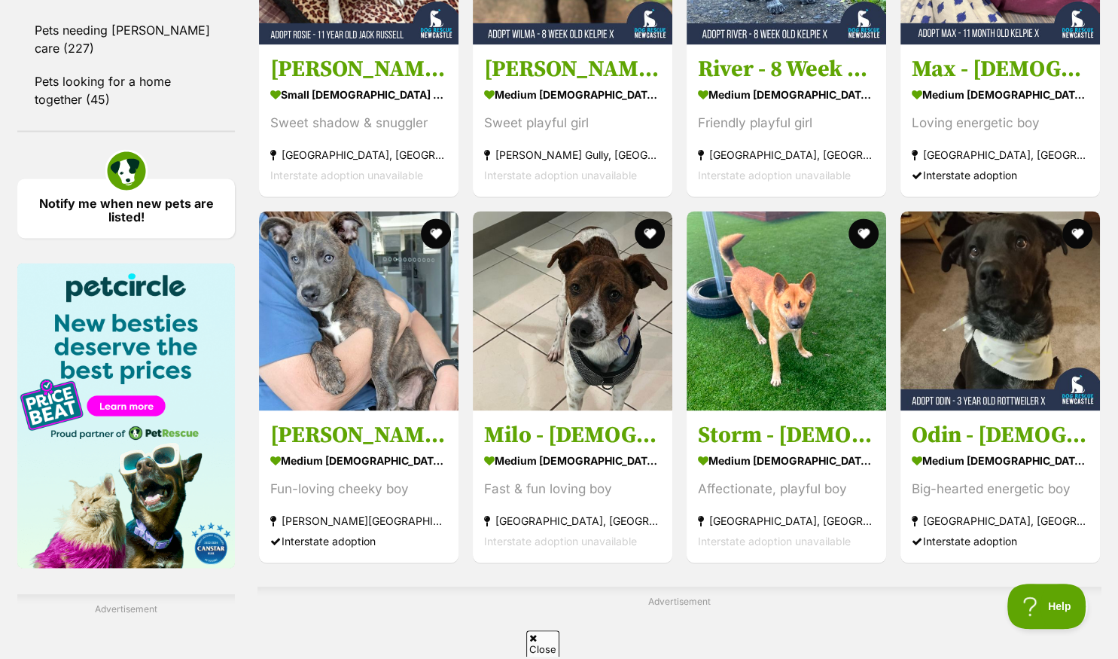
scroll to position [2066, 0]
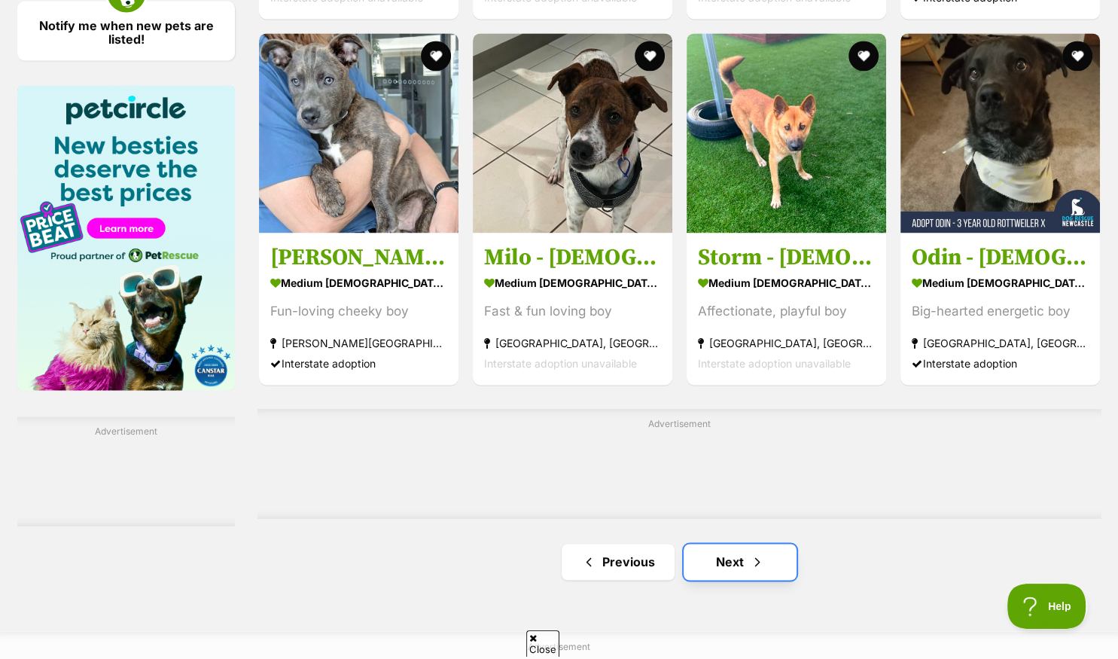
click at [732, 564] on link "Next" at bounding box center [739, 561] width 113 height 36
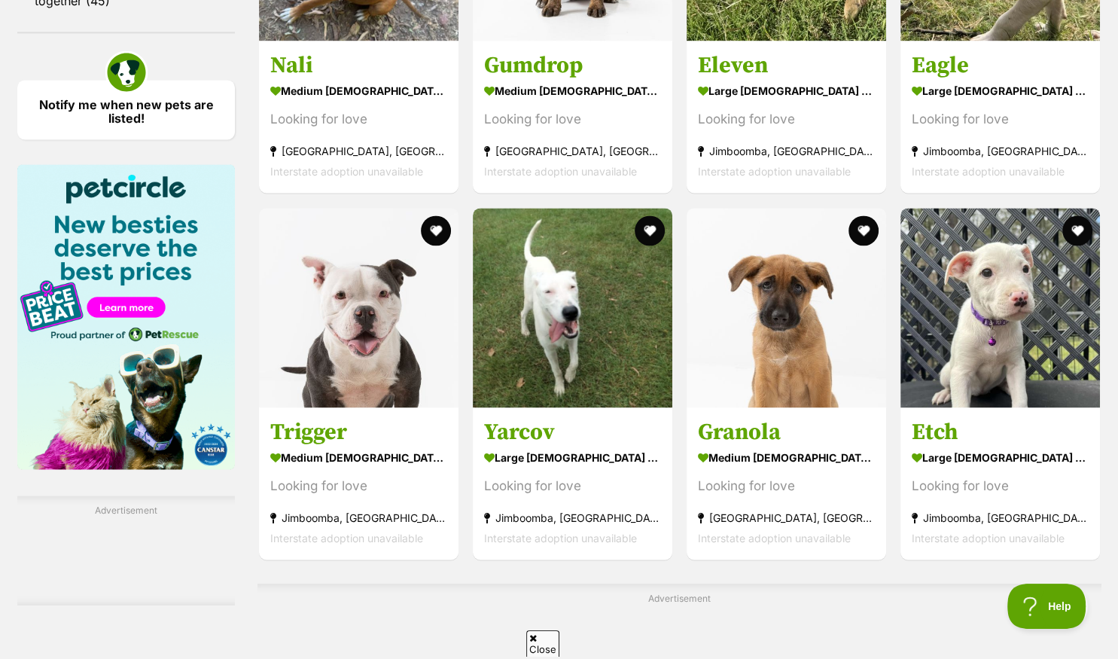
scroll to position [2384, 0]
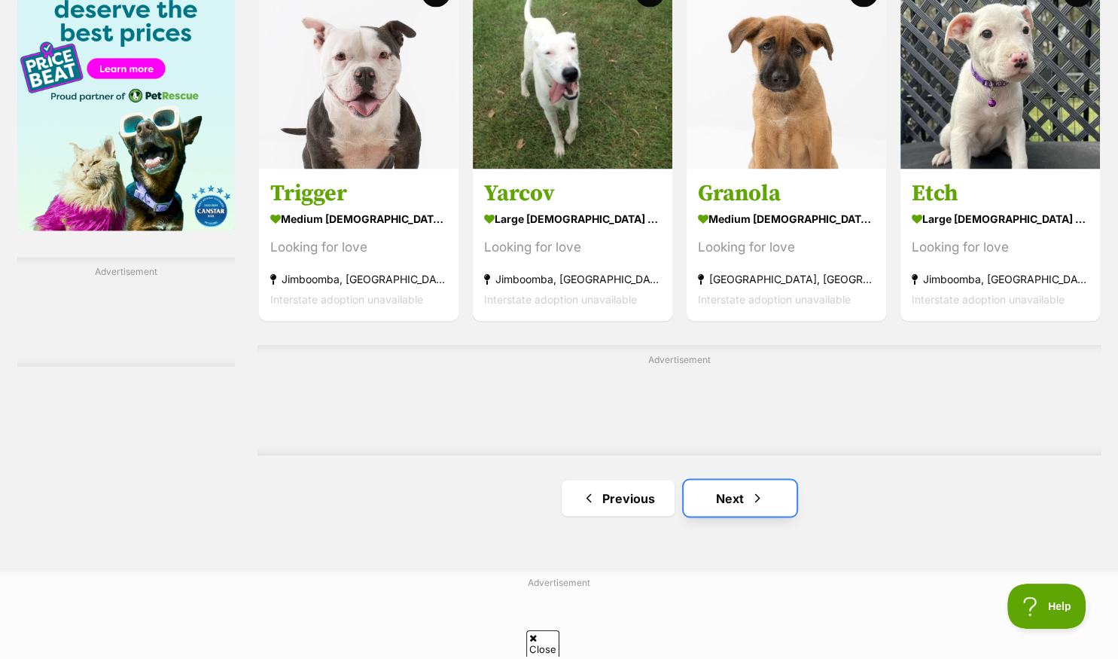
click at [729, 503] on link "Next" at bounding box center [739, 497] width 113 height 36
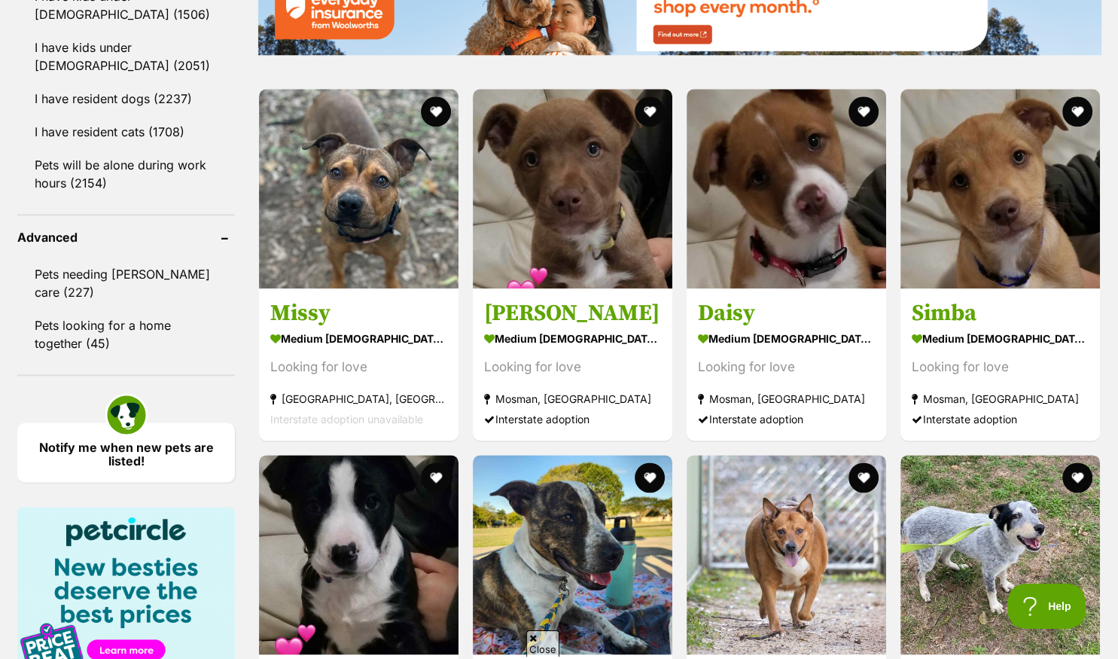
scroll to position [1907, 0]
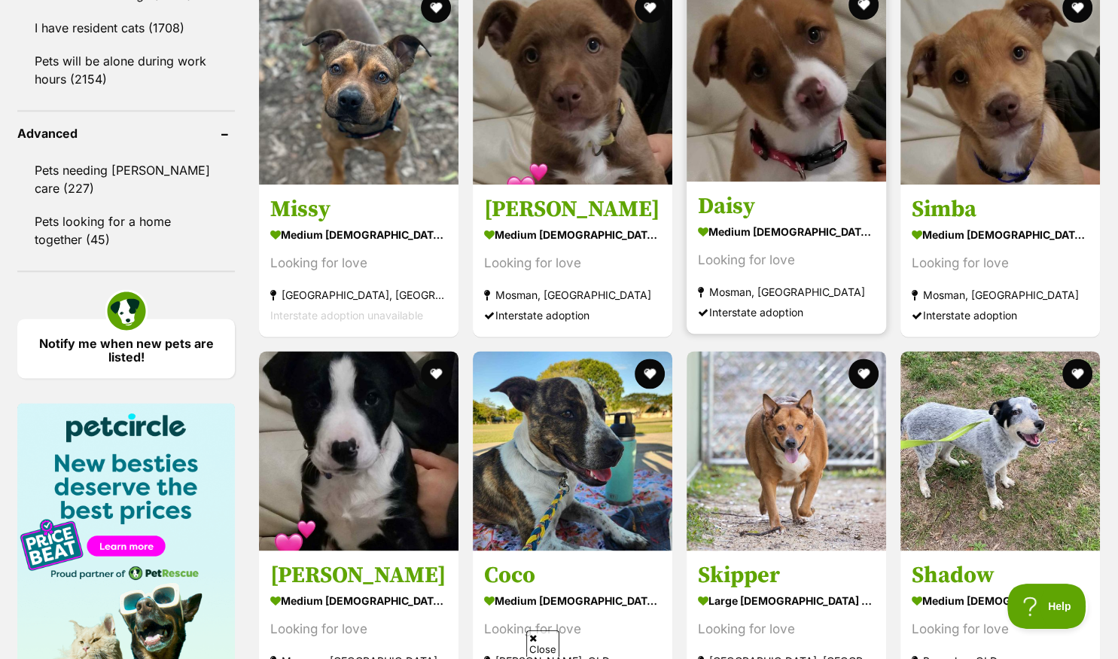
click at [748, 150] on img at bounding box center [785, 81] width 199 height 199
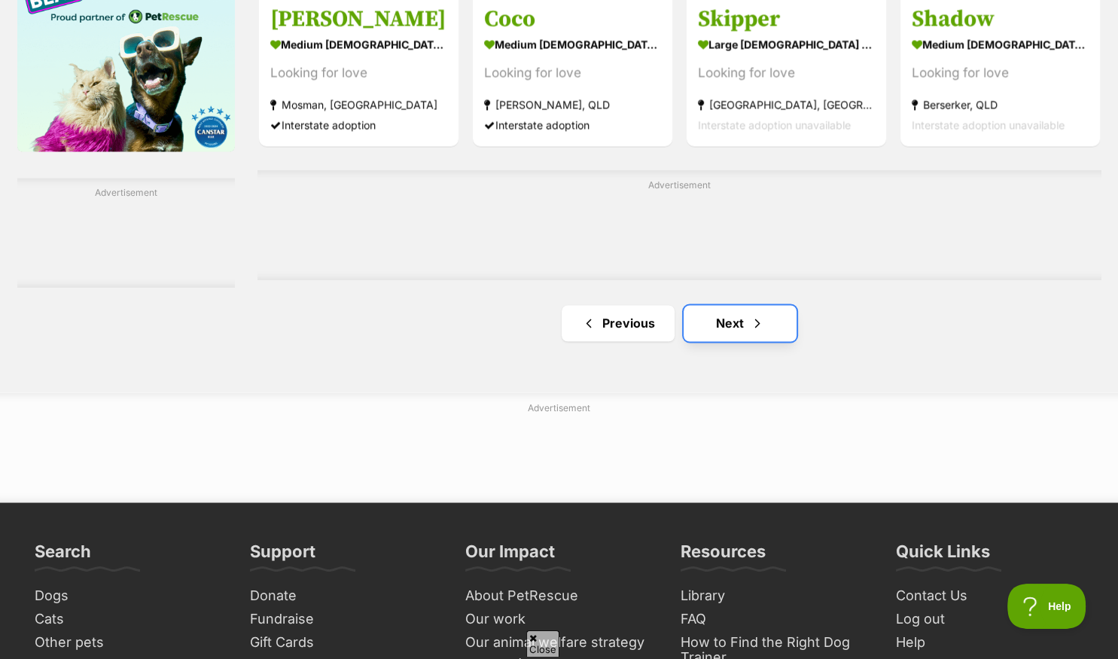
click at [733, 324] on link "Next" at bounding box center [739, 323] width 113 height 36
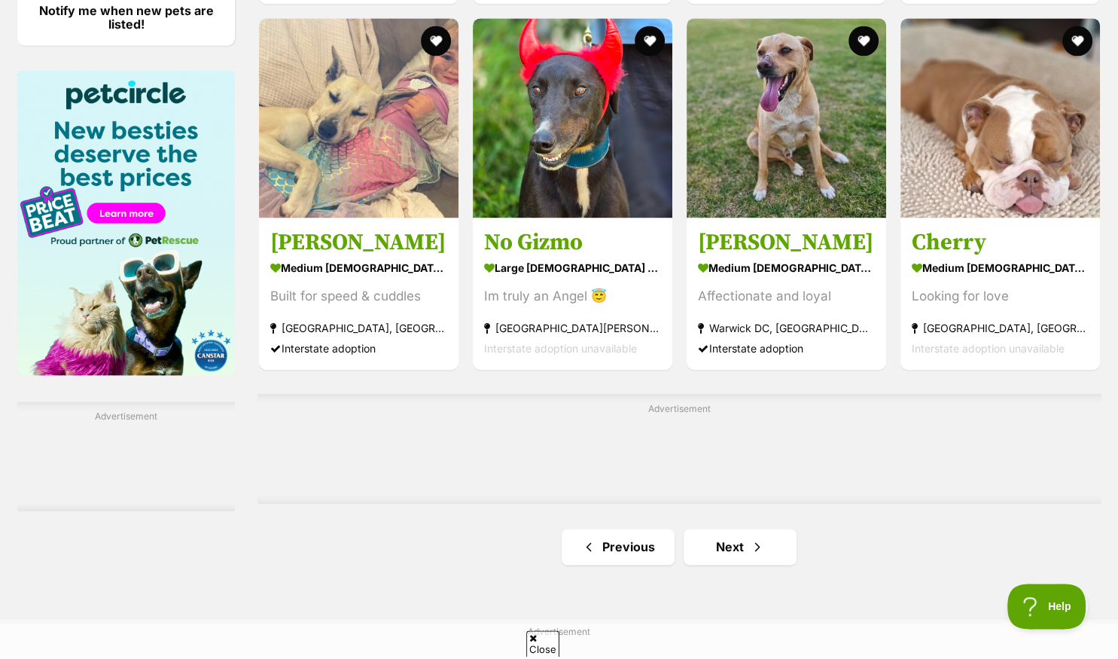
scroll to position [2384, 0]
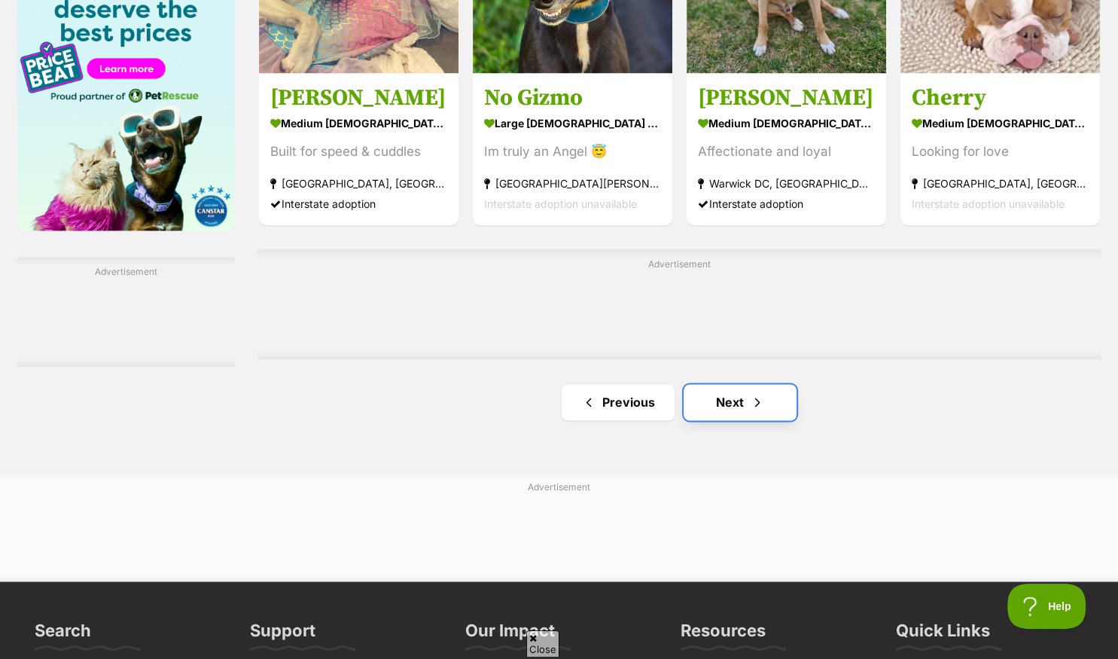
click at [733, 406] on link "Next" at bounding box center [739, 402] width 113 height 36
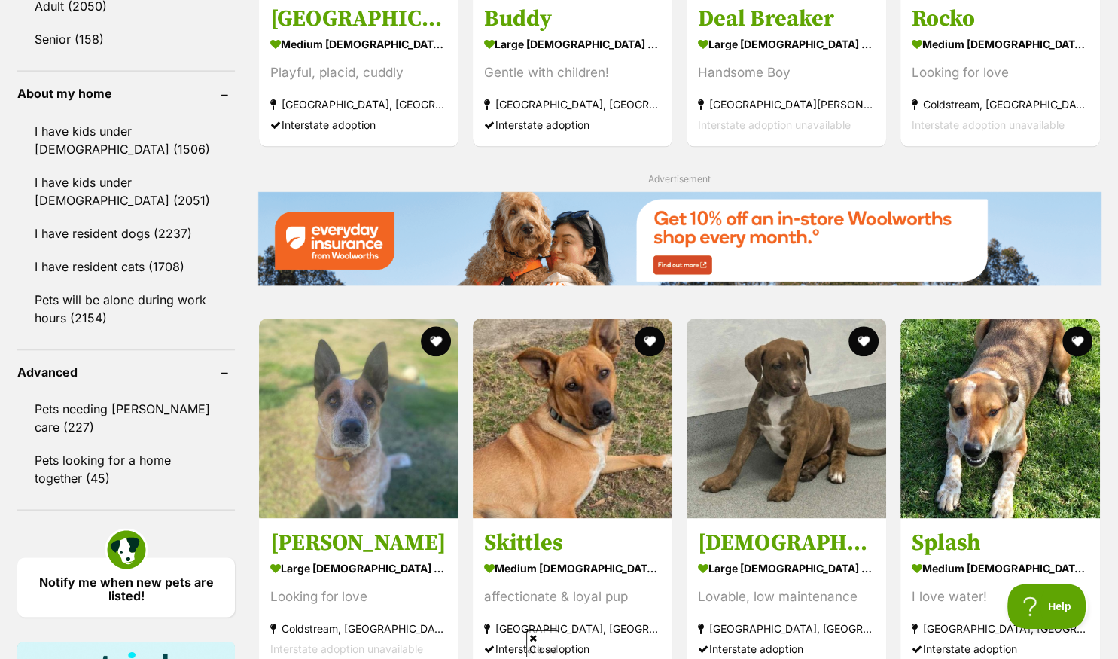
scroll to position [2305, 0]
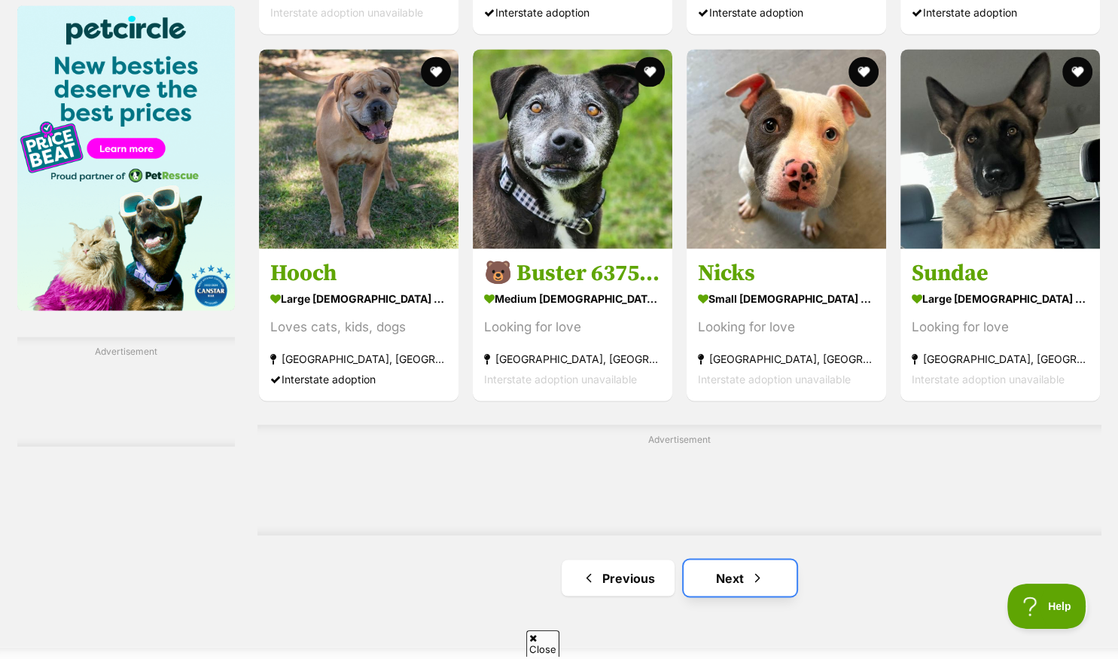
click at [717, 575] on link "Next" at bounding box center [739, 577] width 113 height 36
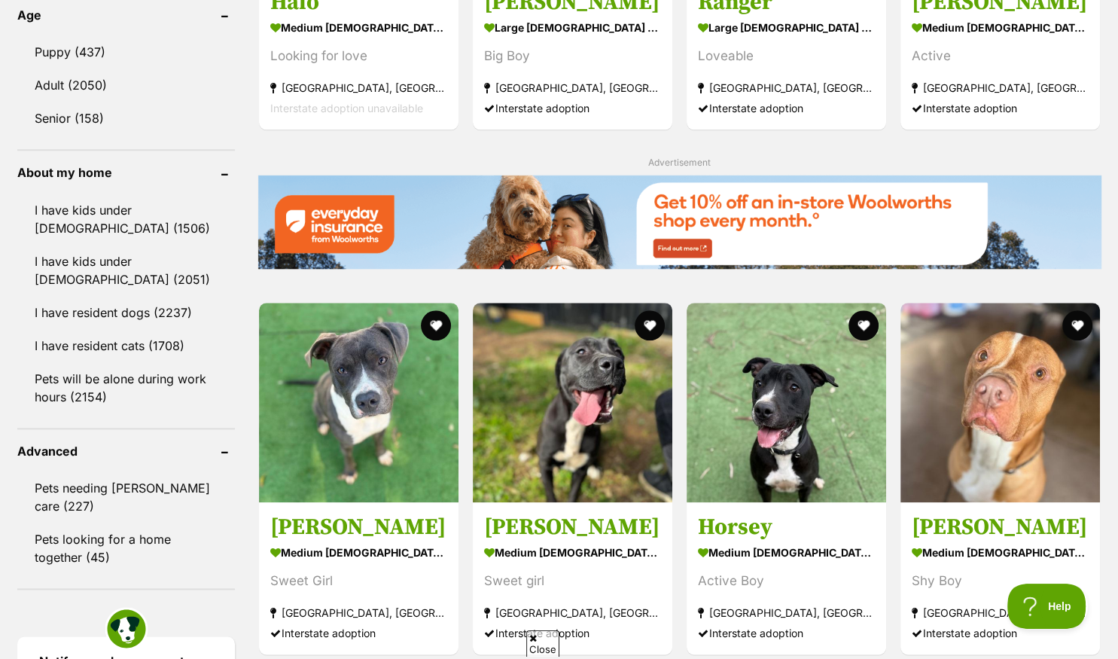
scroll to position [2305, 0]
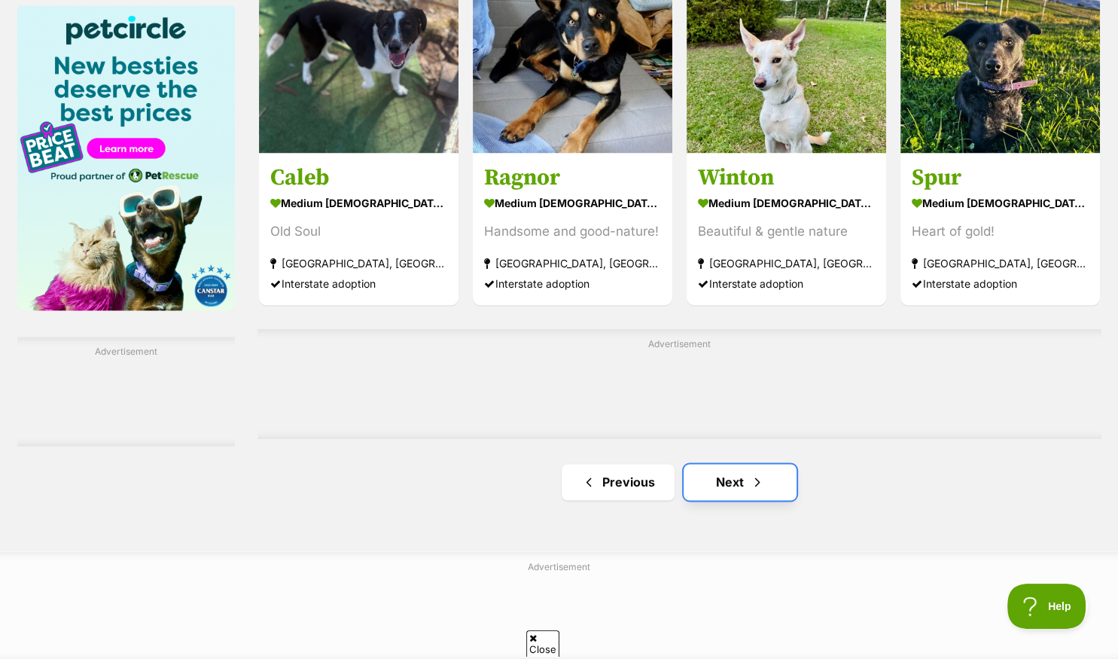
click at [733, 476] on link "Next" at bounding box center [739, 482] width 113 height 36
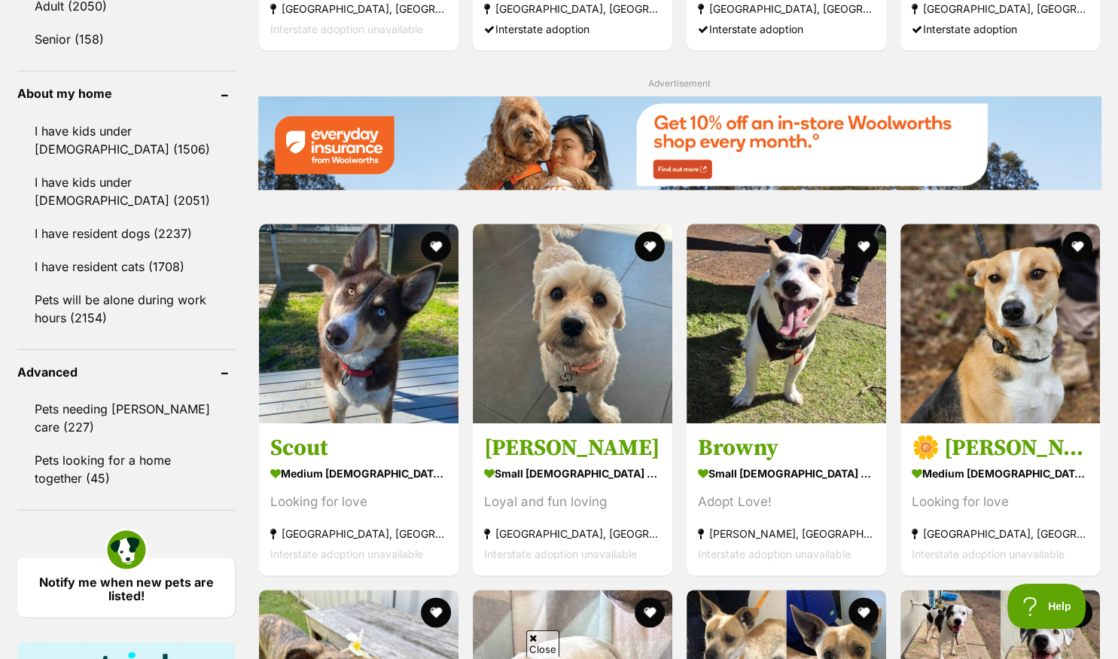
scroll to position [2384, 0]
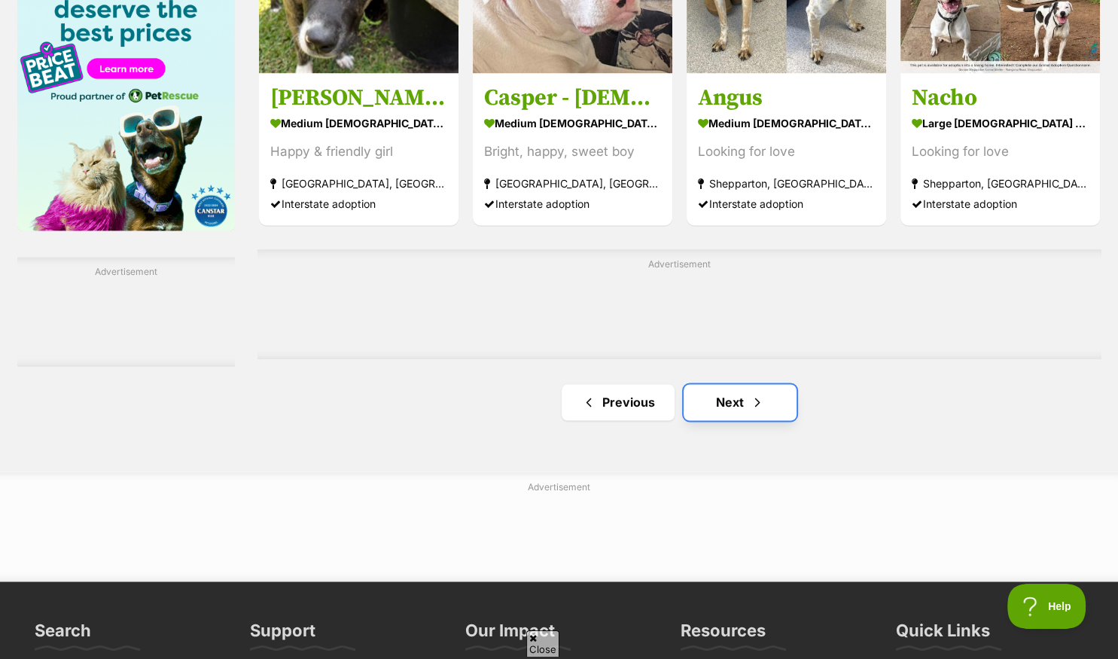
click at [729, 406] on link "Next" at bounding box center [739, 402] width 113 height 36
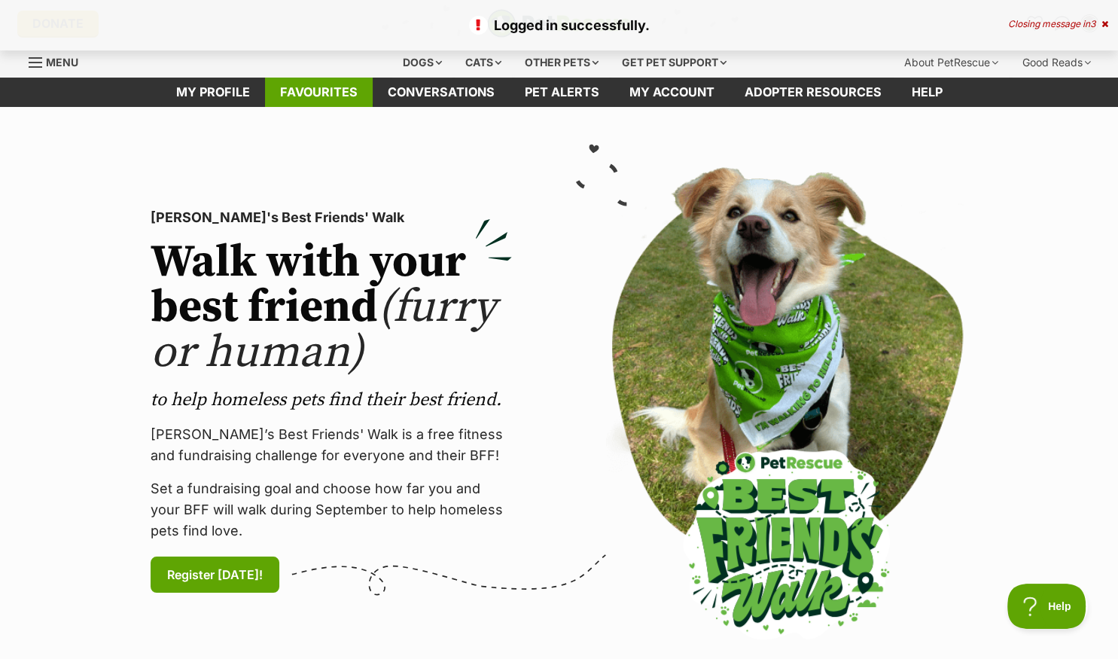
click at [310, 87] on link "Favourites" at bounding box center [319, 92] width 108 height 29
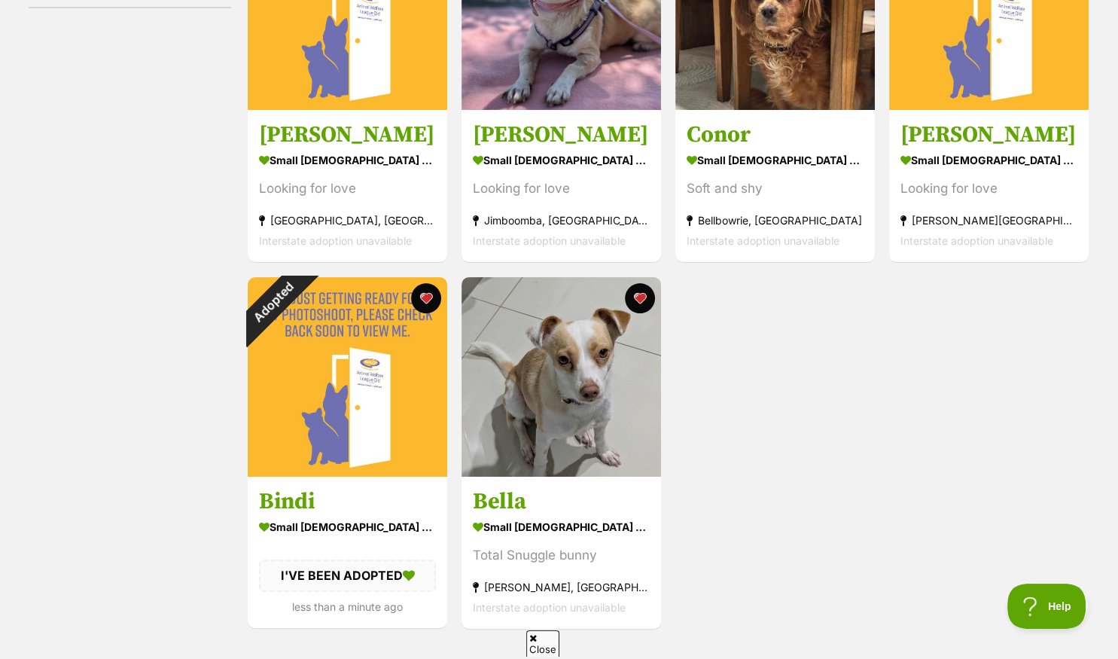
scroll to position [476, 0]
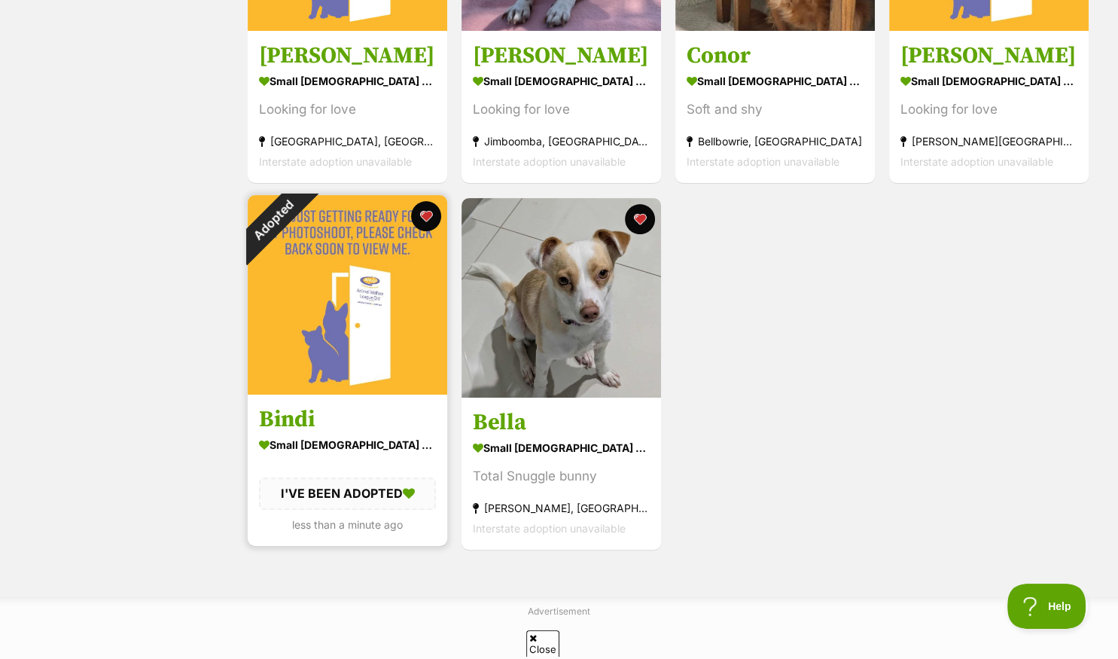
click at [300, 345] on img at bounding box center [347, 294] width 199 height 199
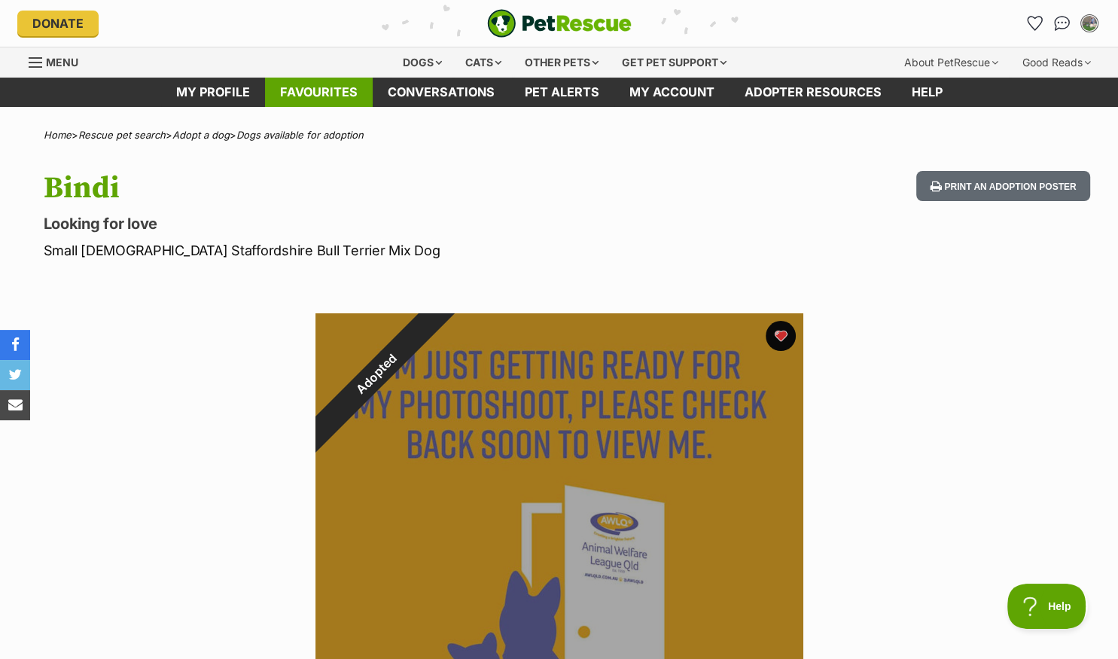
click at [315, 89] on link "Favourites" at bounding box center [319, 92] width 108 height 29
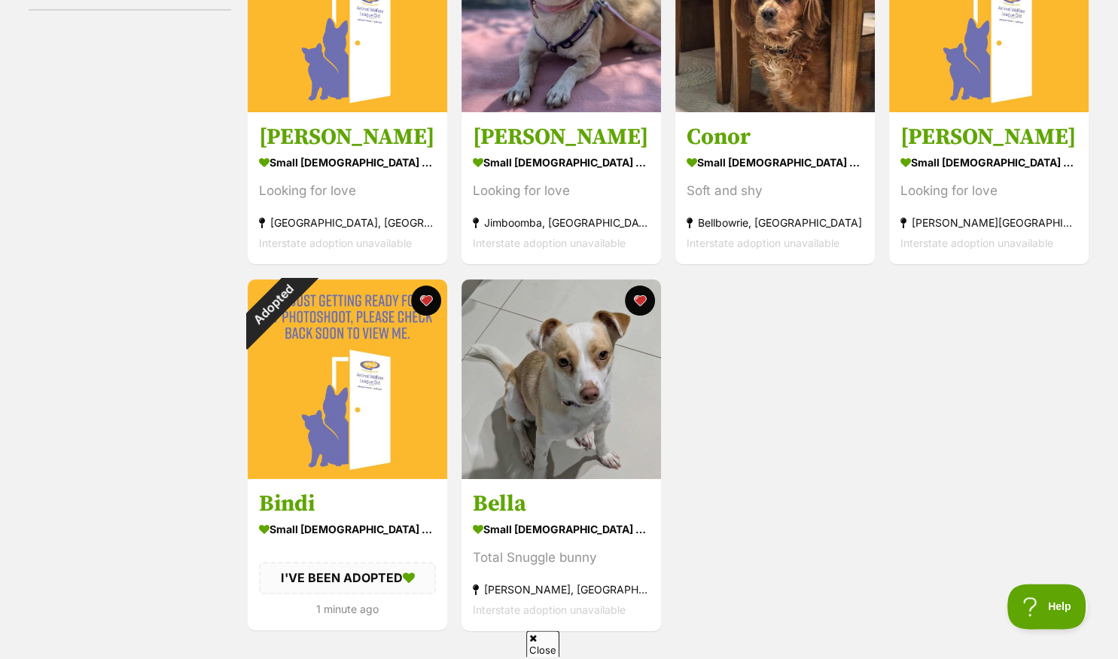
scroll to position [397, 0]
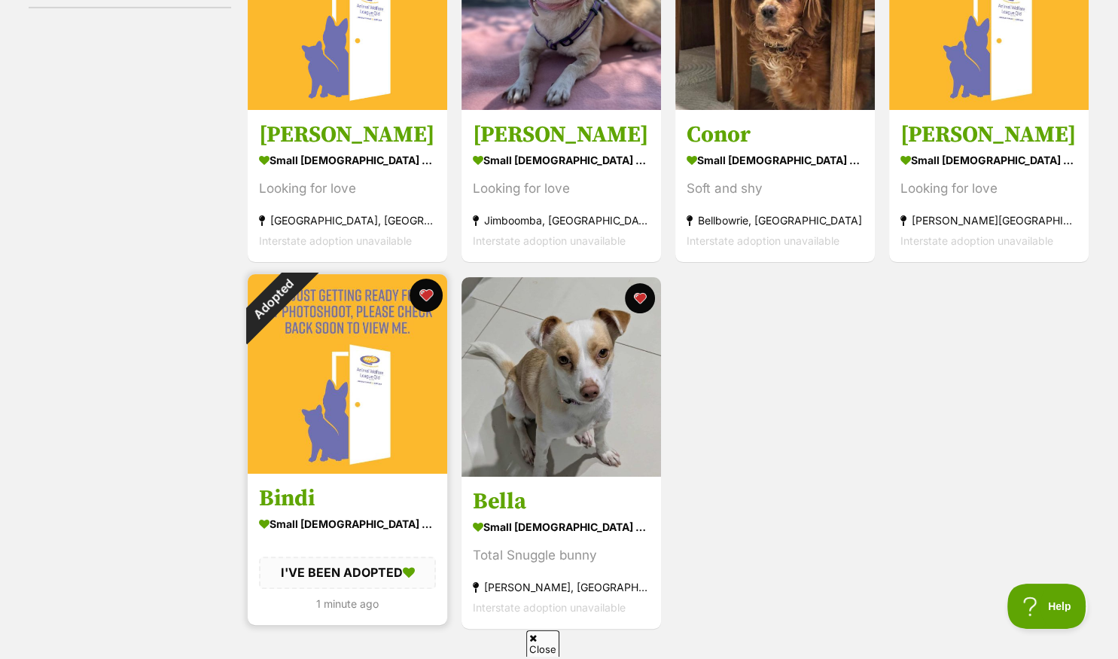
click at [425, 294] on button "favourite" at bounding box center [425, 294] width 33 height 33
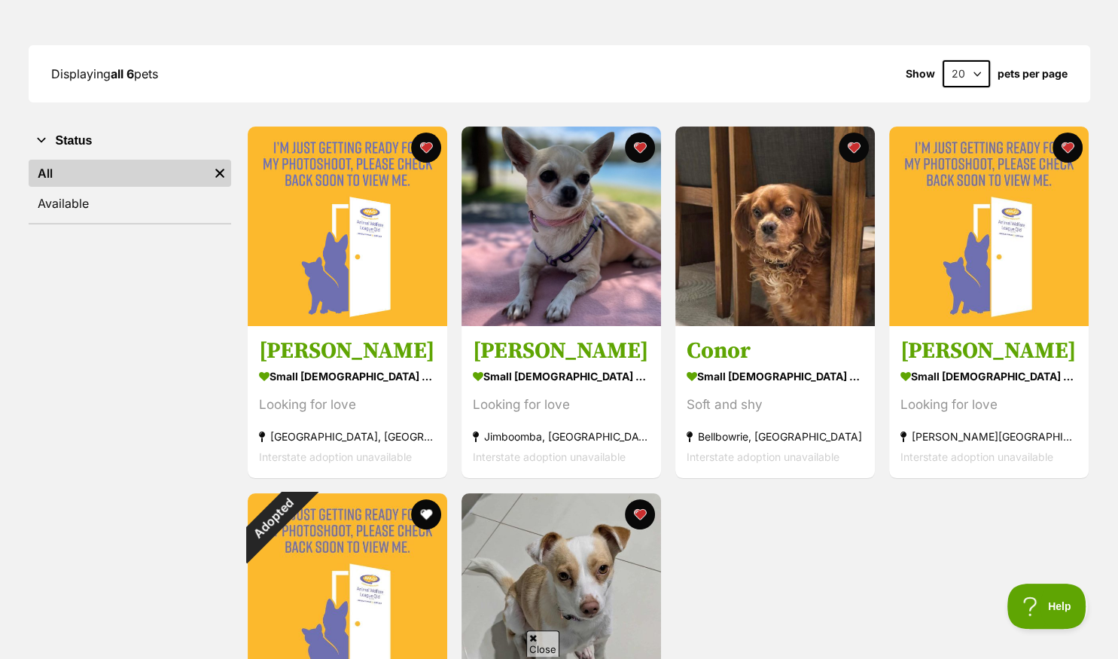
scroll to position [159, 0]
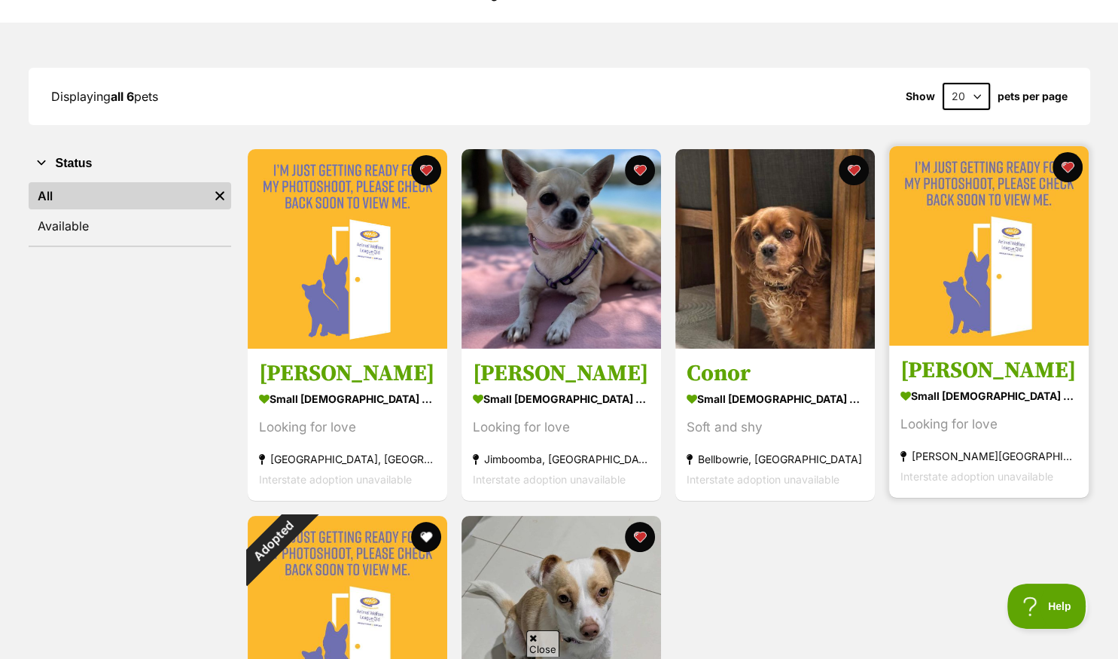
click at [942, 307] on img at bounding box center [988, 245] width 199 height 199
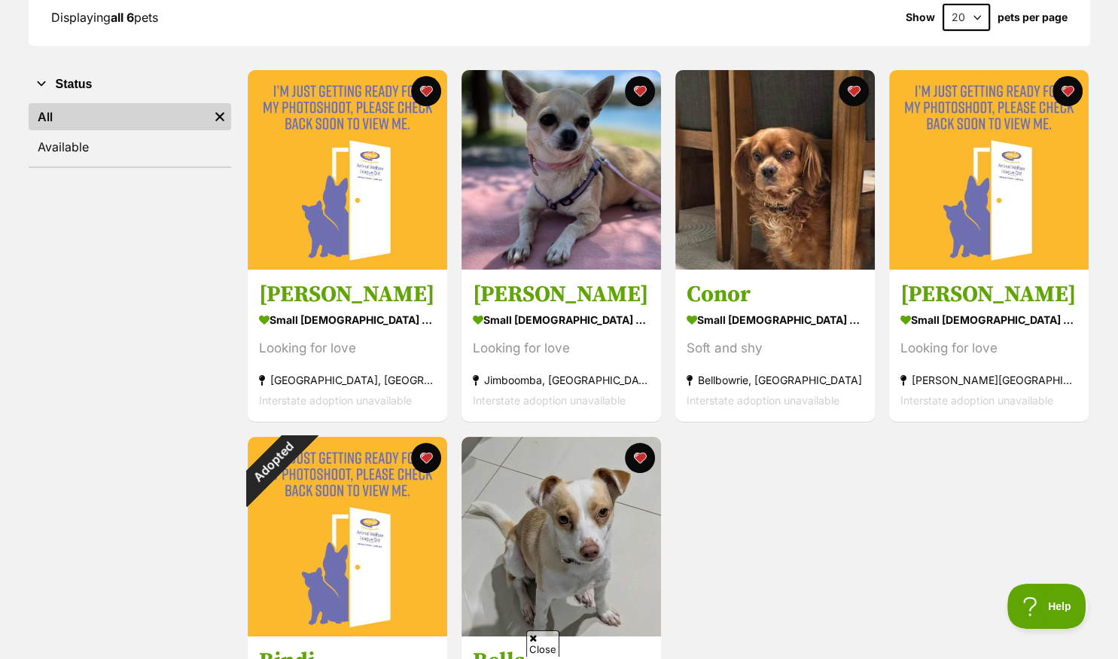
scroll to position [397, 0]
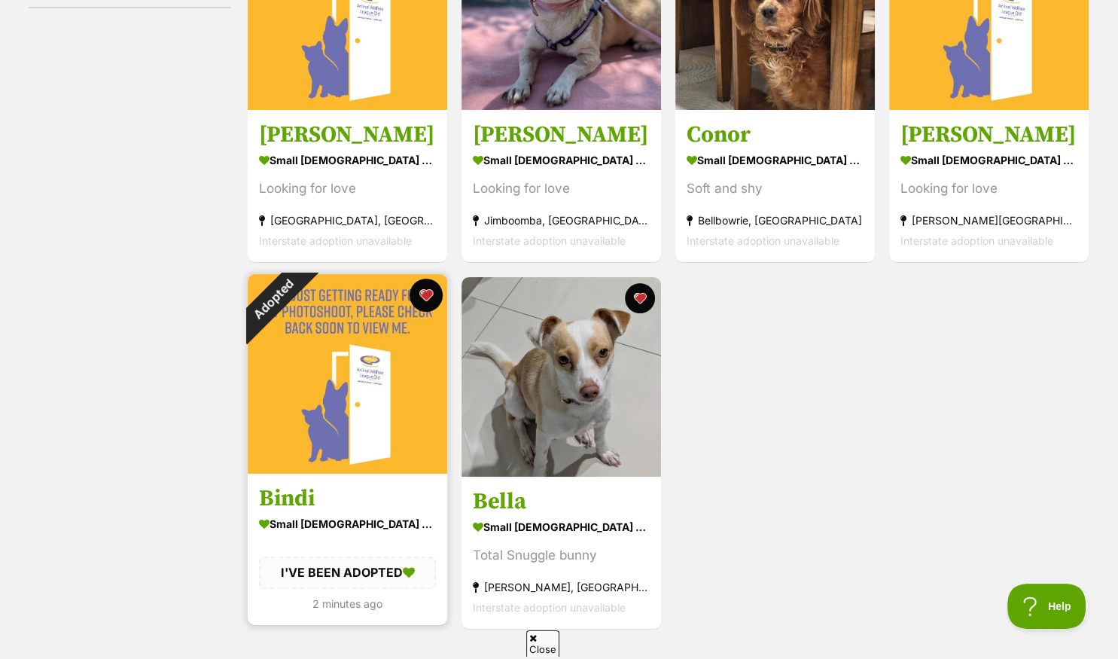
click at [424, 294] on button "favourite" at bounding box center [425, 294] width 33 height 33
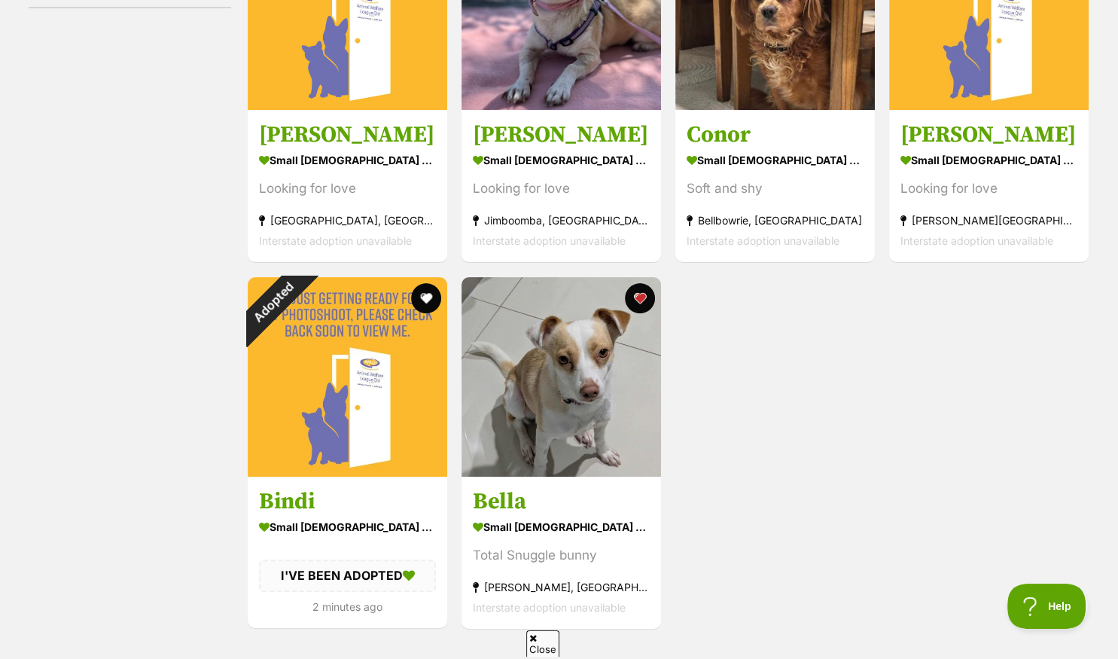
click at [200, 343] on div "Status All Remove filter Available" at bounding box center [130, 269] width 202 height 721
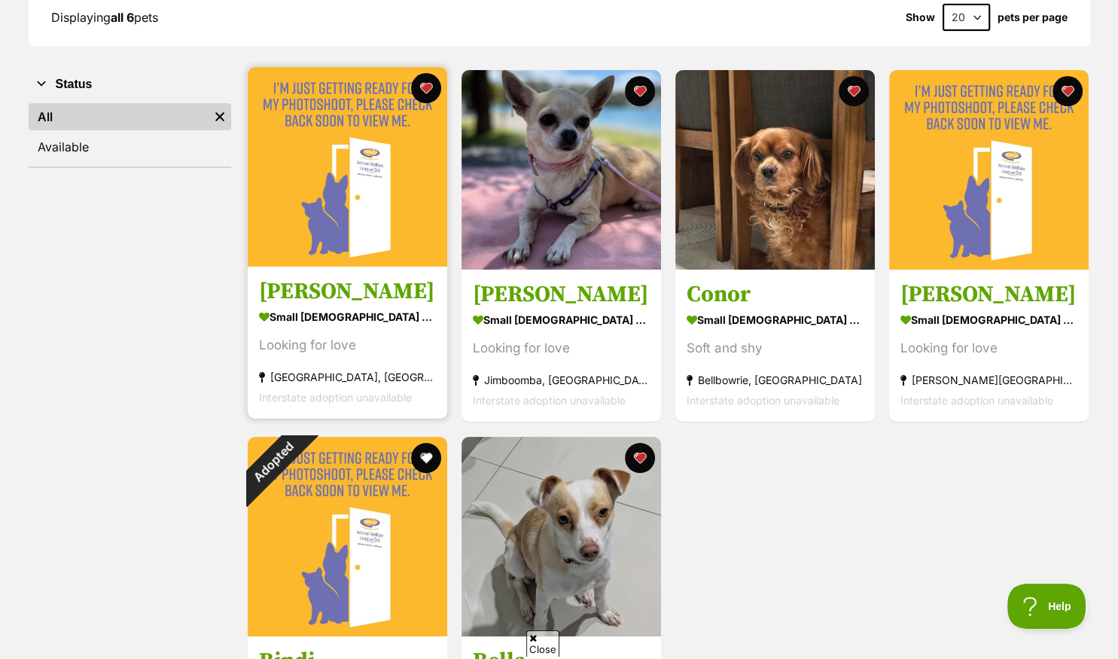
click at [294, 227] on img at bounding box center [347, 166] width 199 height 199
